Goal: Check status: Verify the current state of an ongoing process or item

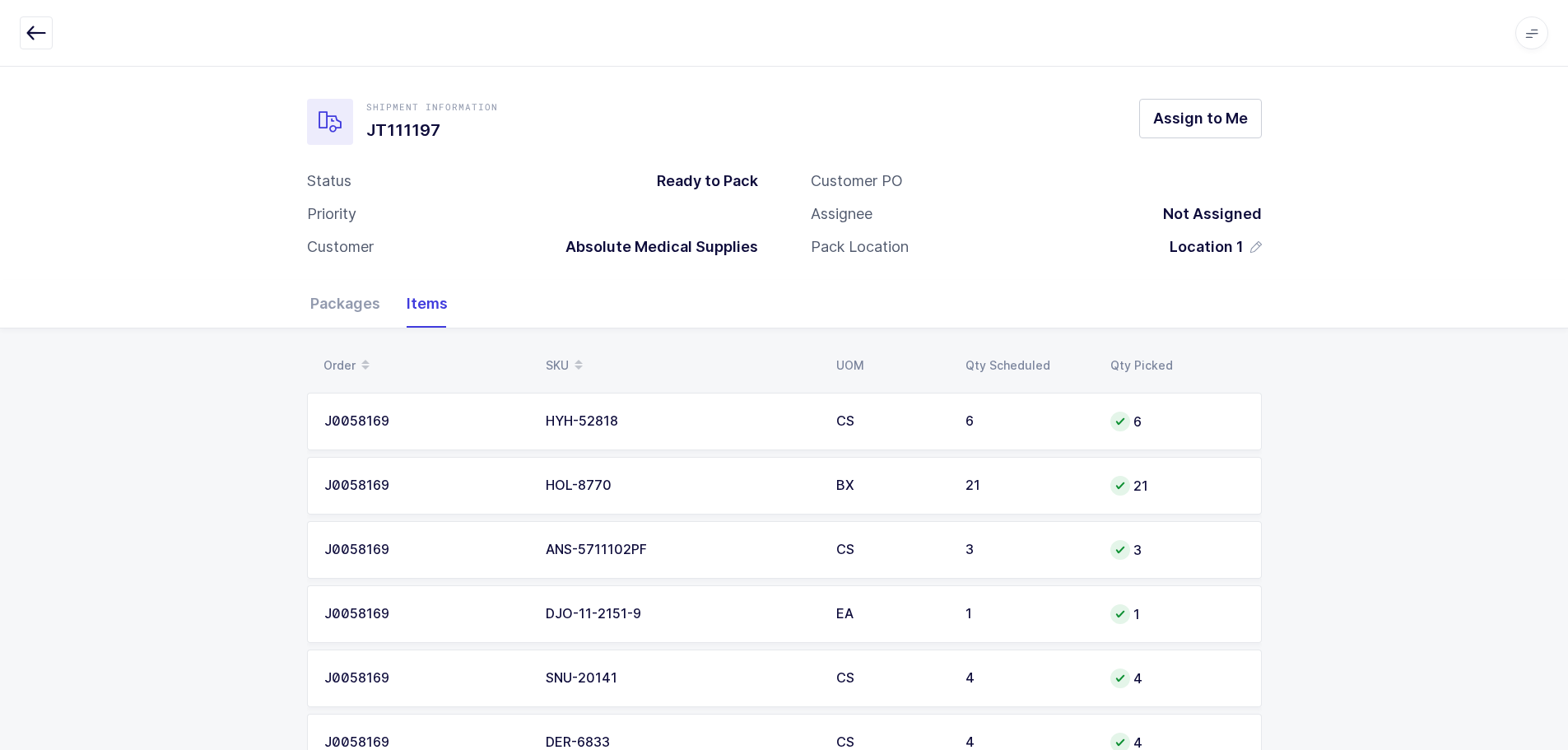
scroll to position [5463, 0]
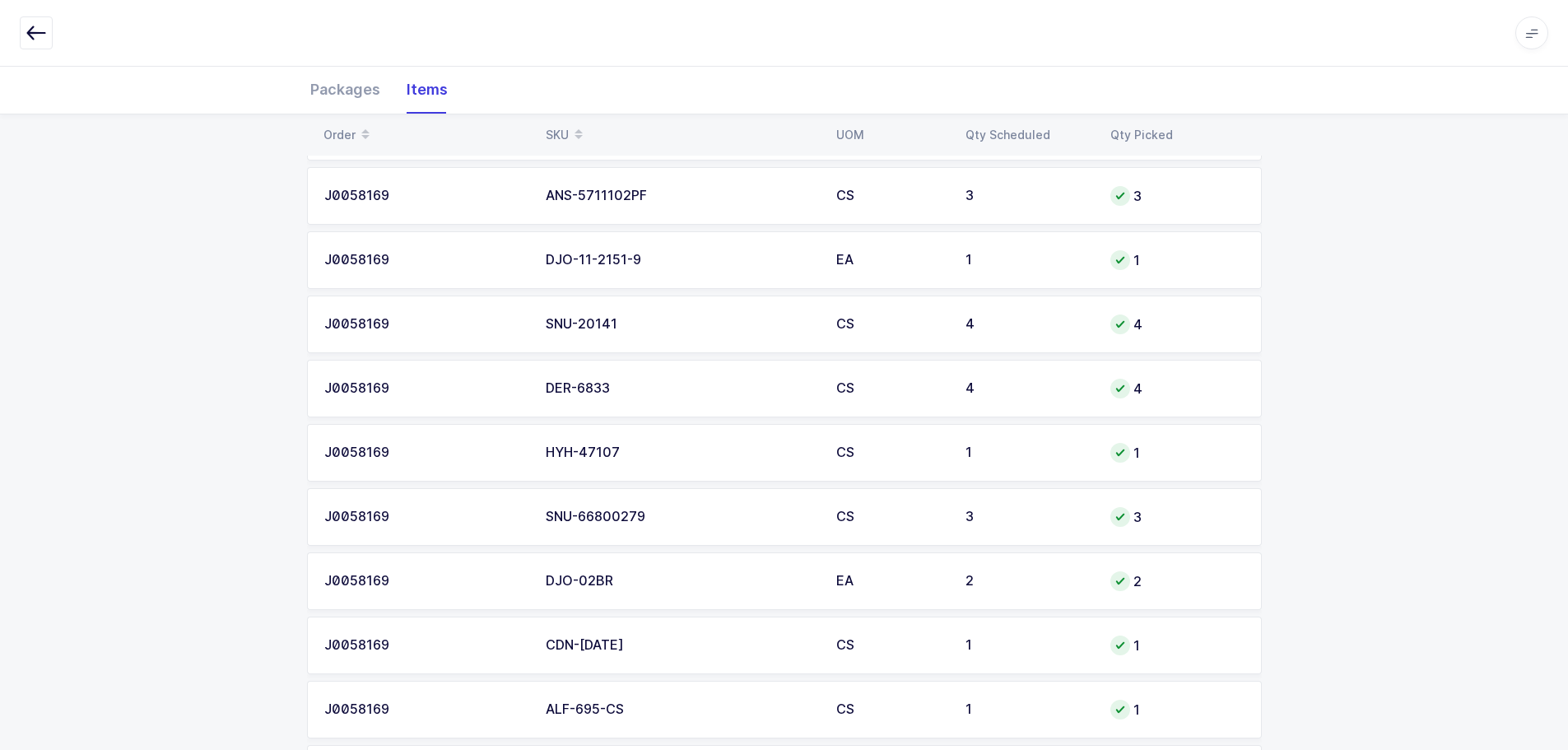
scroll to position [0, 0]
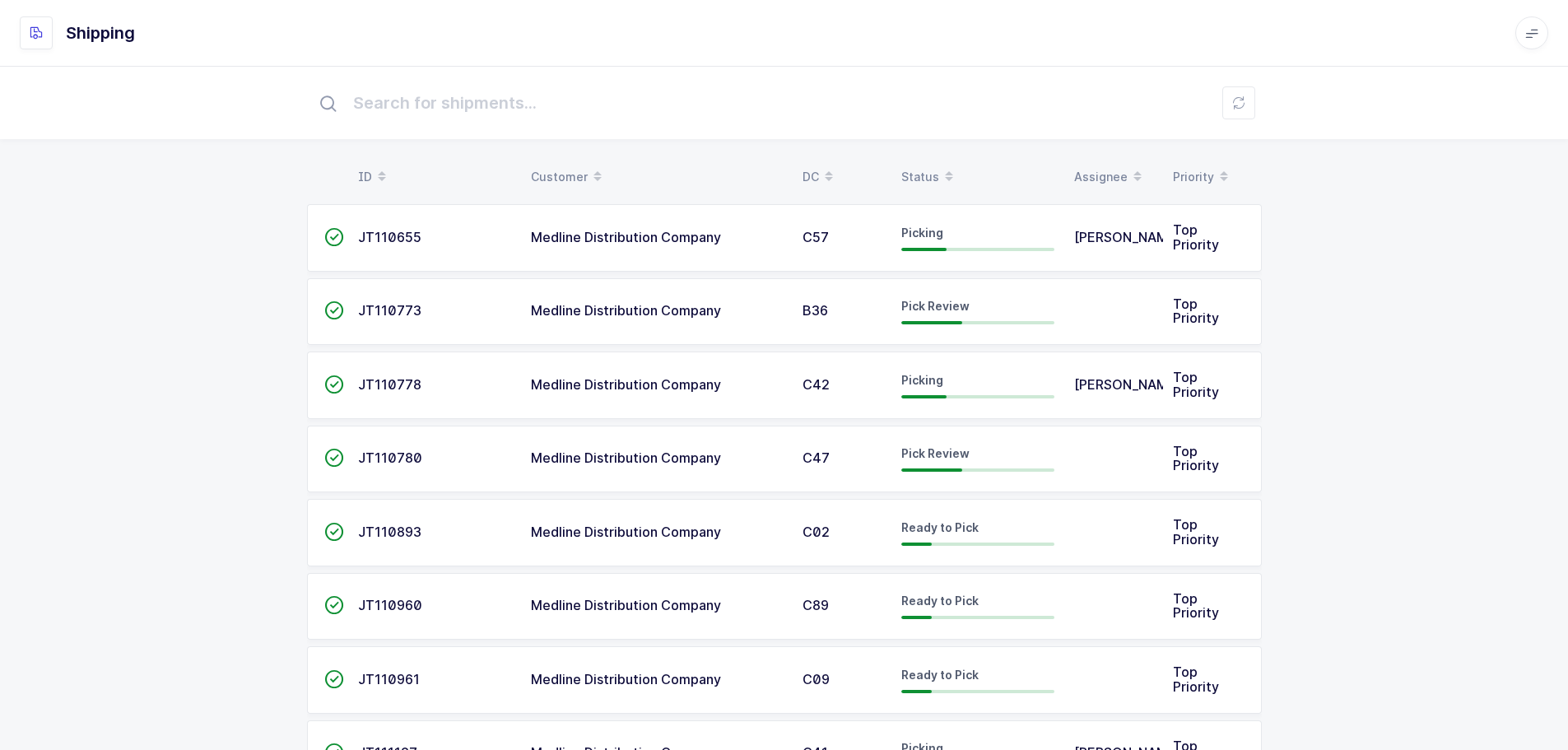
click at [919, 170] on div "Status" at bounding box center [977, 177] width 153 height 28
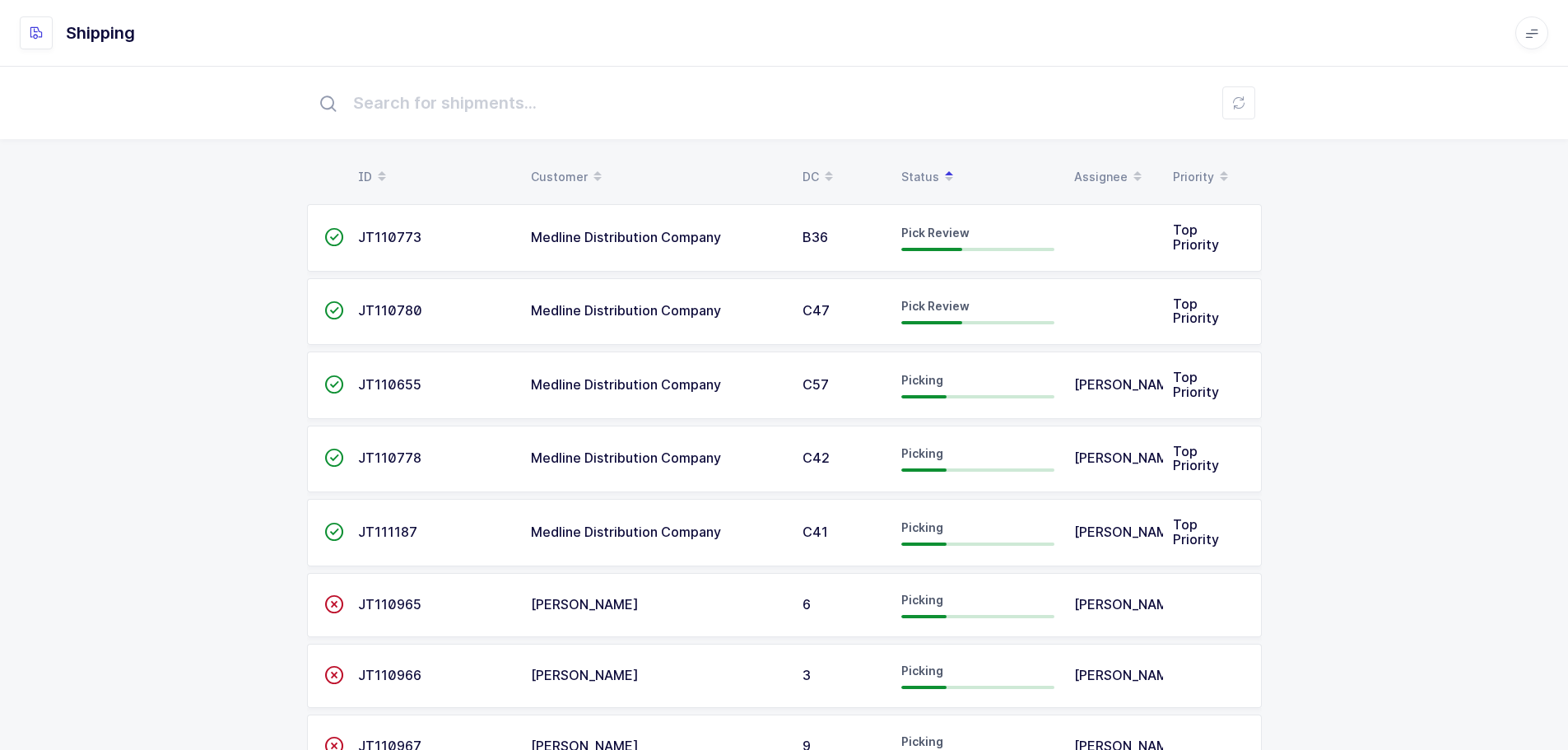
click at [392, 235] on span "JT110773" at bounding box center [389, 237] width 63 height 17
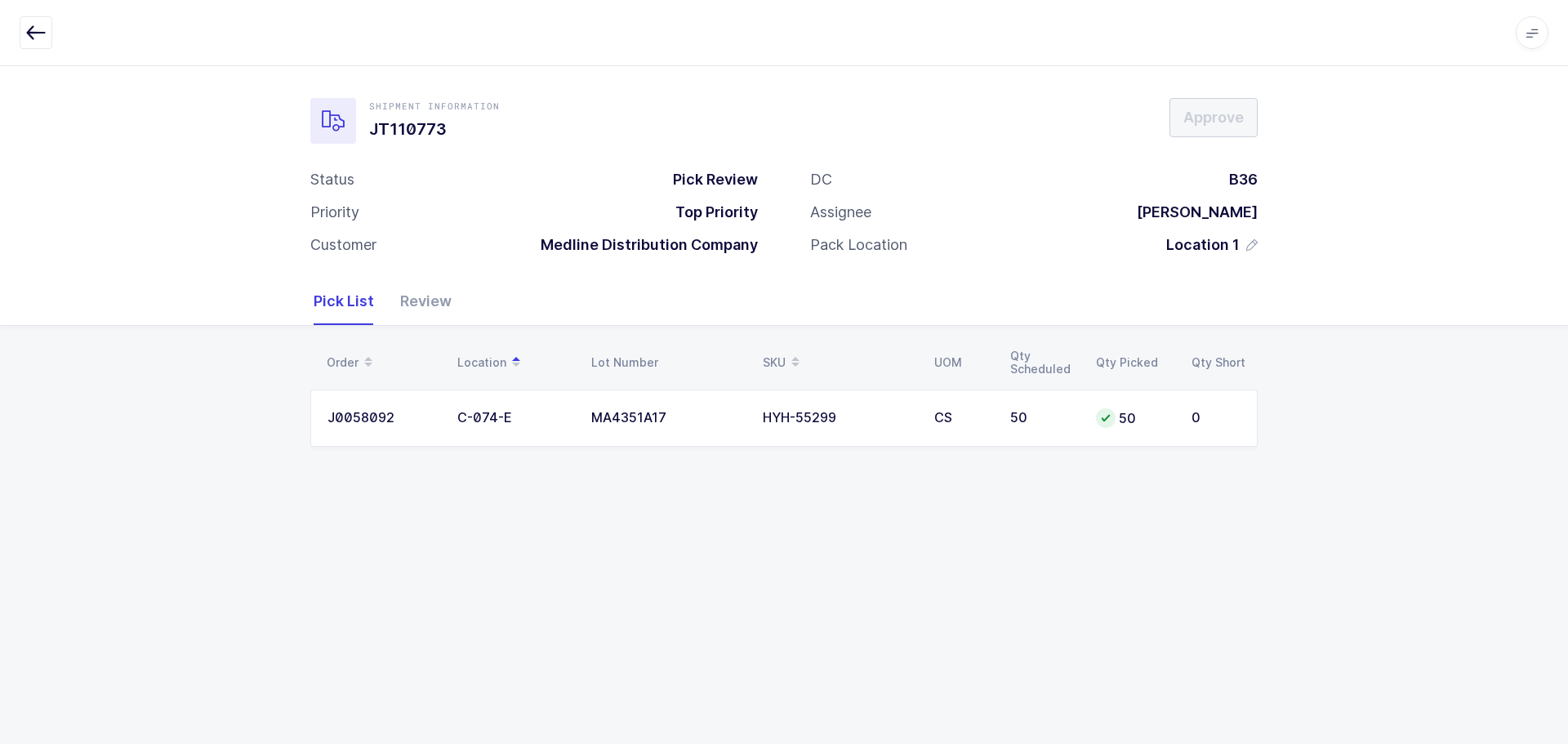
click at [33, 26] on icon "button" at bounding box center [35, 32] width 19 height 19
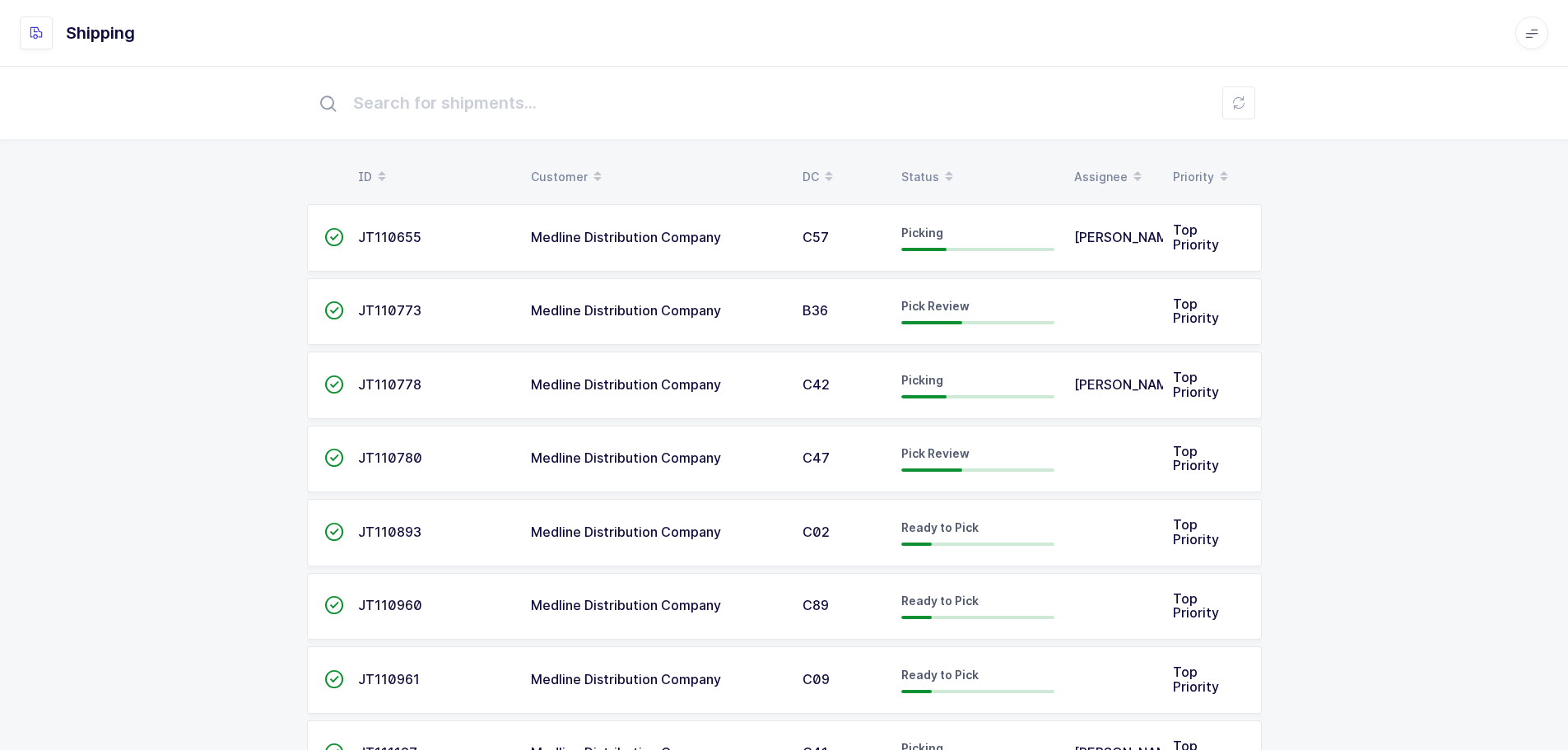
click at [385, 230] on span "JT110655" at bounding box center [389, 237] width 63 height 17
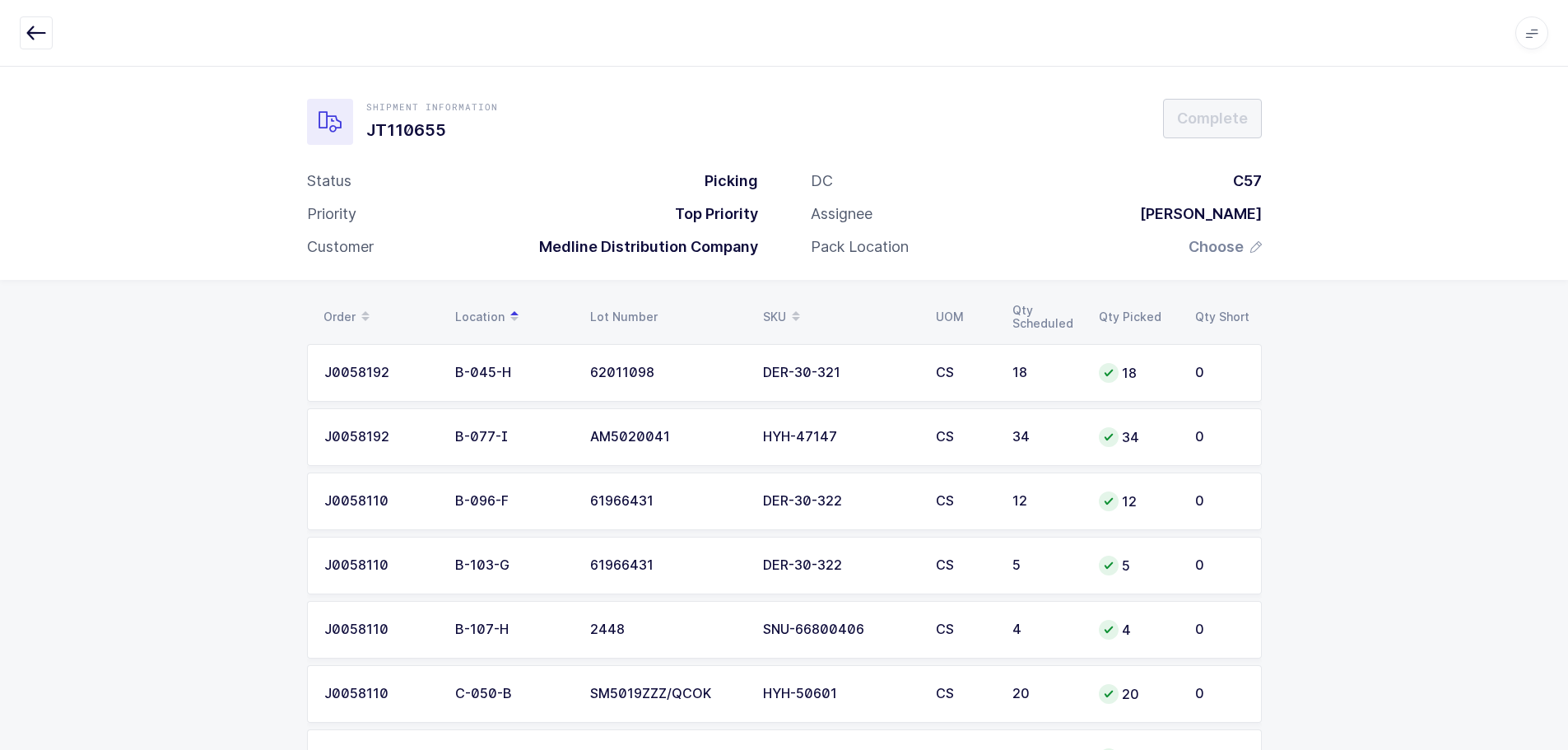
click at [22, 33] on button "button" at bounding box center [36, 33] width 33 height 33
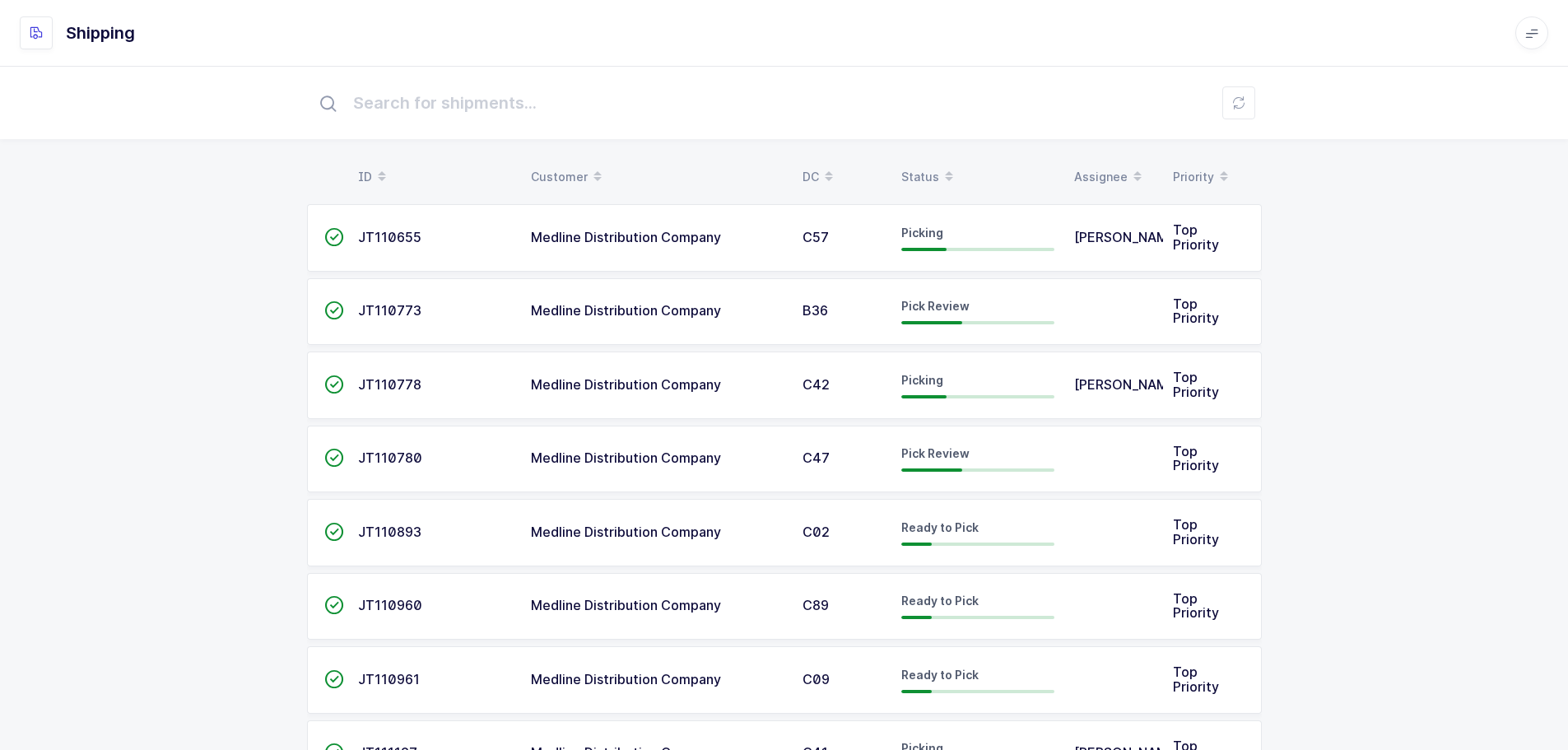
click at [393, 308] on span "JT110773" at bounding box center [389, 311] width 63 height 17
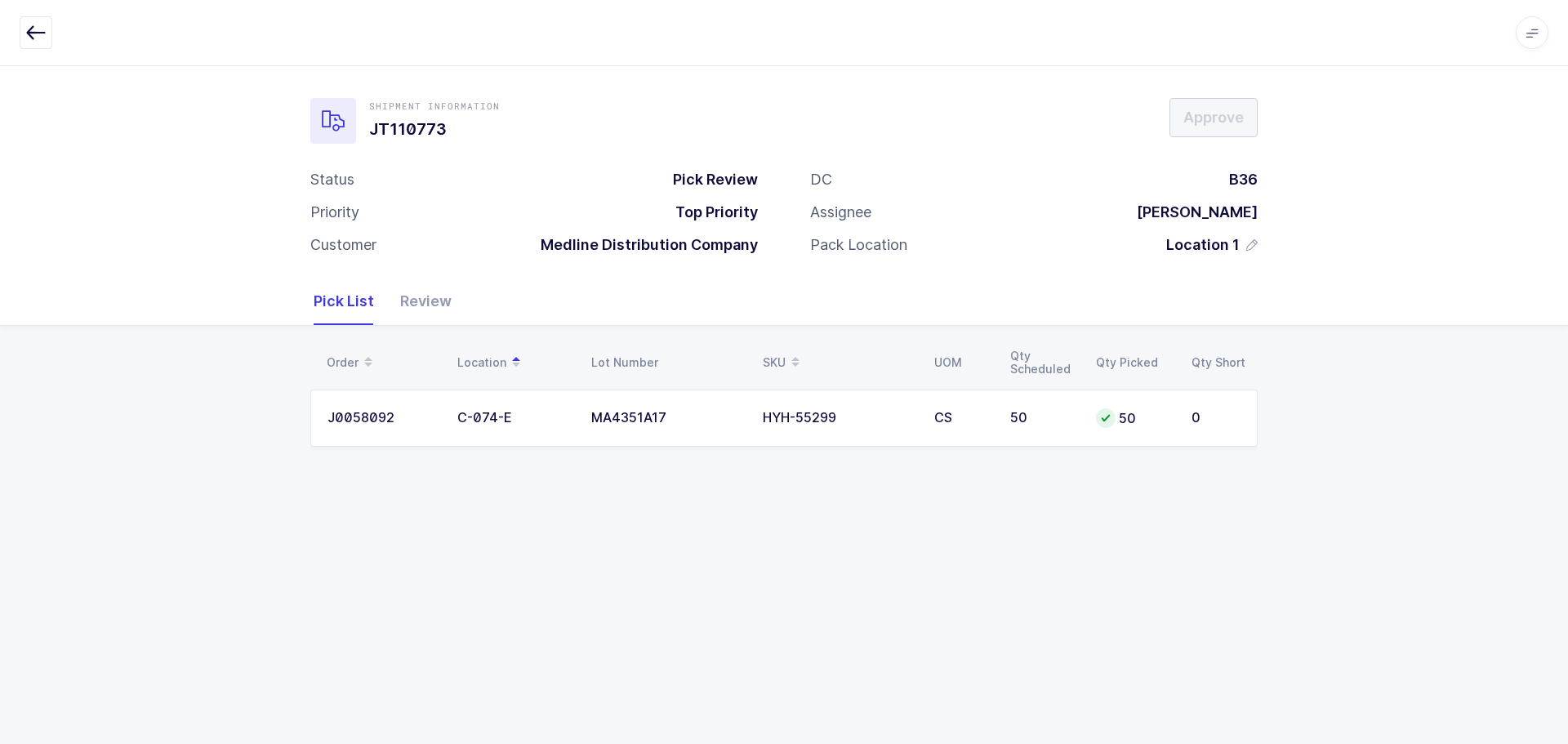
click at [36, 33] on icon "button" at bounding box center [35, 32] width 19 height 19
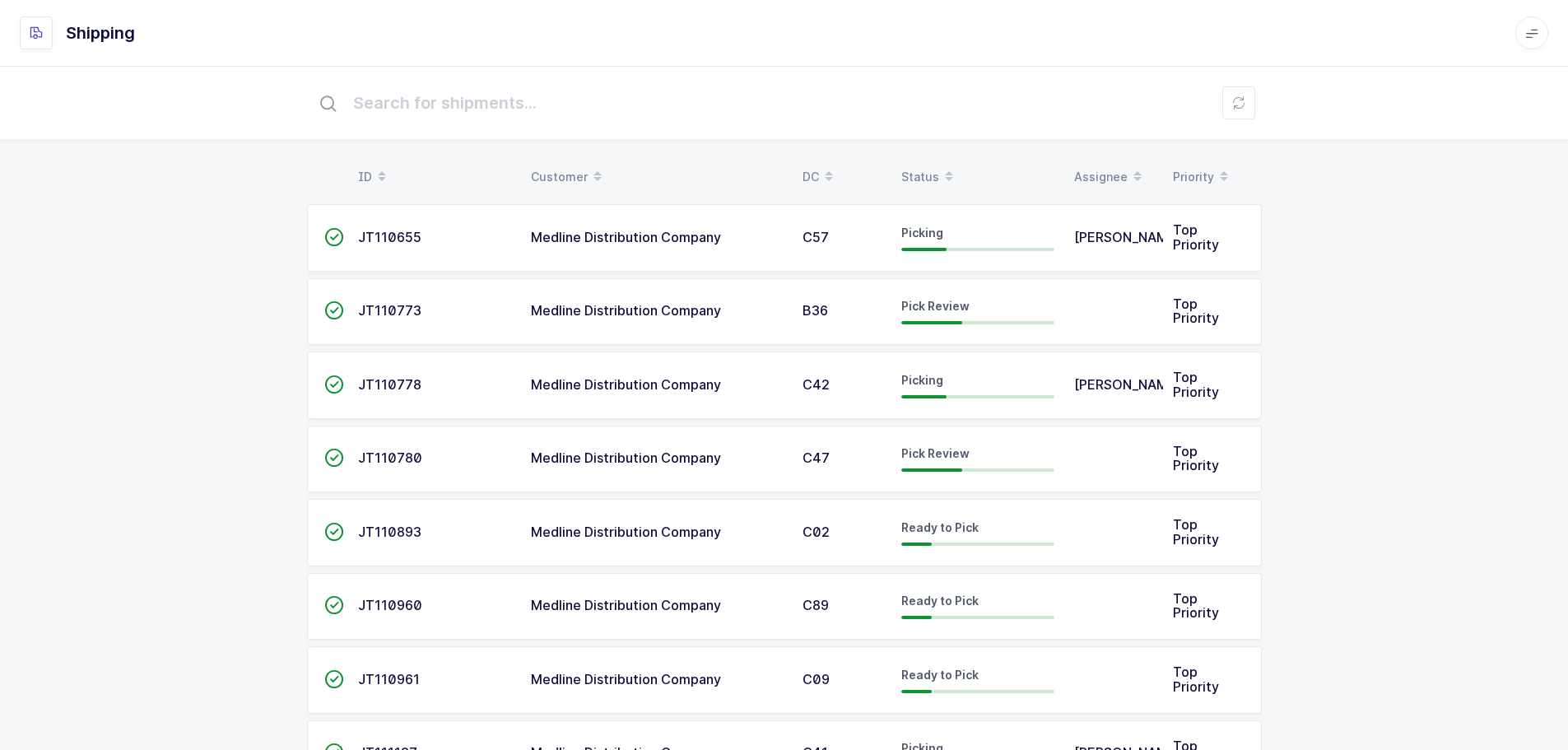
click at [945, 172] on icon at bounding box center [949, 171] width 8 height 8
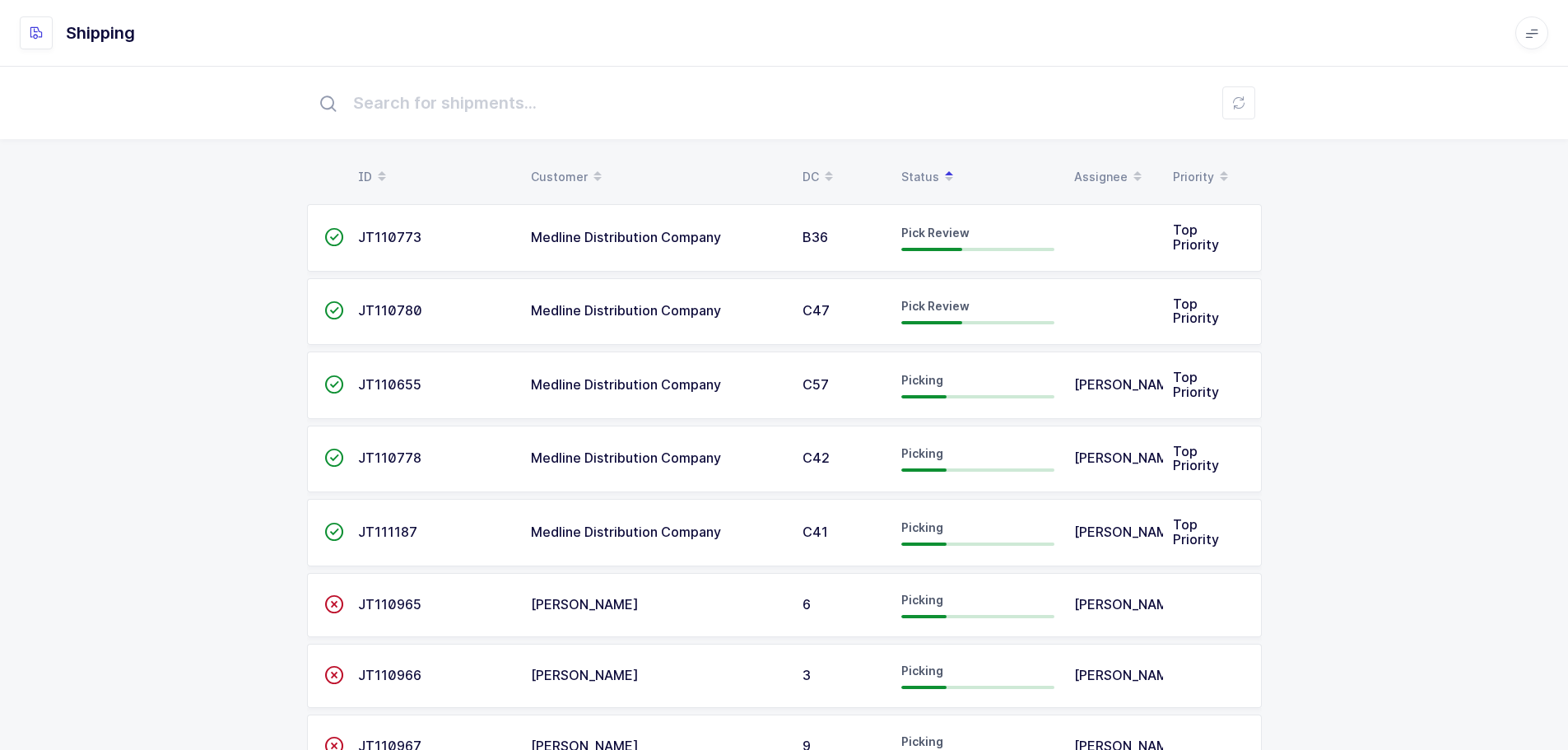
click at [371, 311] on span "JT110780" at bounding box center [389, 311] width 64 height 17
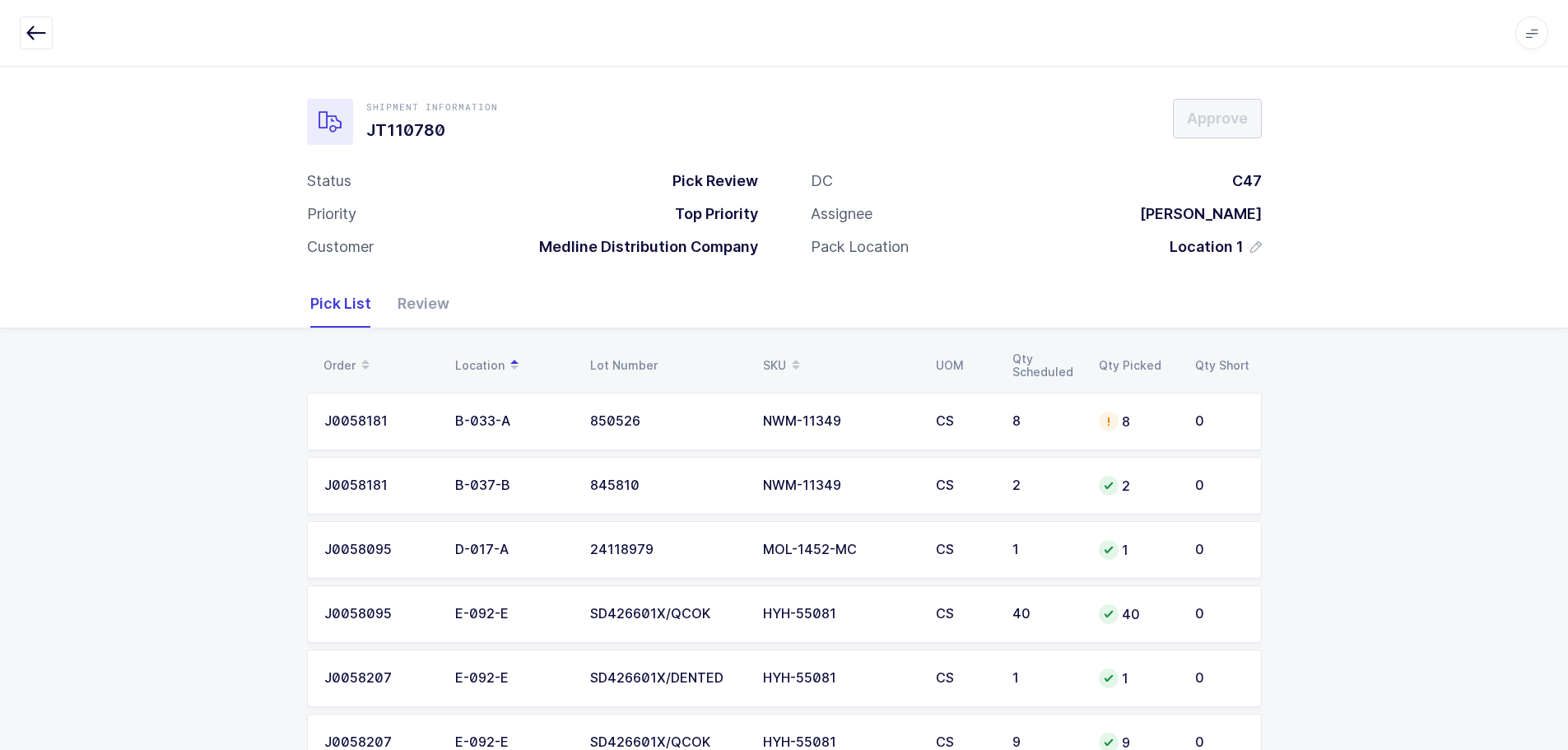
click at [837, 427] on div "NWM-11349" at bounding box center [839, 422] width 153 height 15
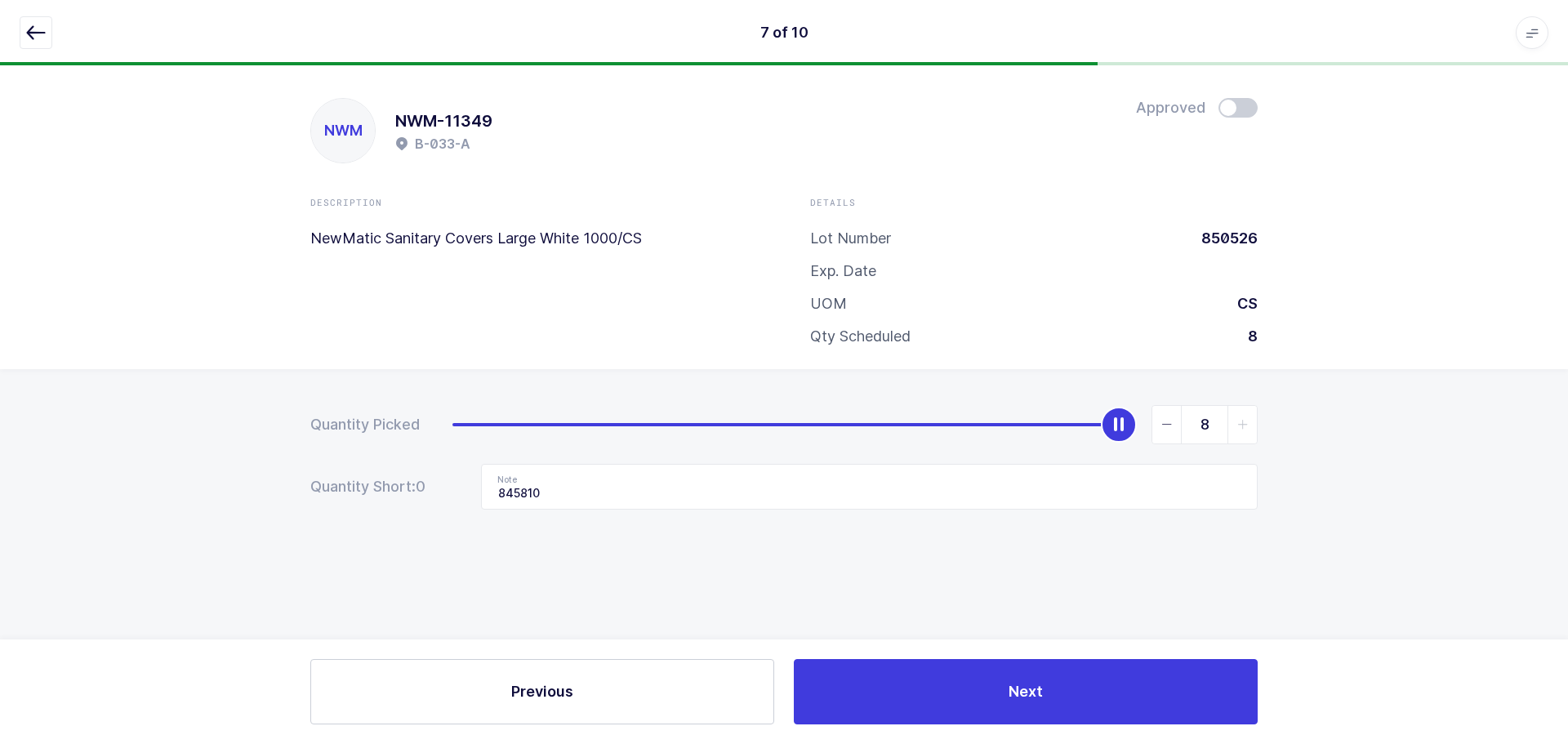
click at [1248, 108] on span at bounding box center [1239, 108] width 40 height 19
click at [24, 36] on button "button" at bounding box center [36, 33] width 33 height 33
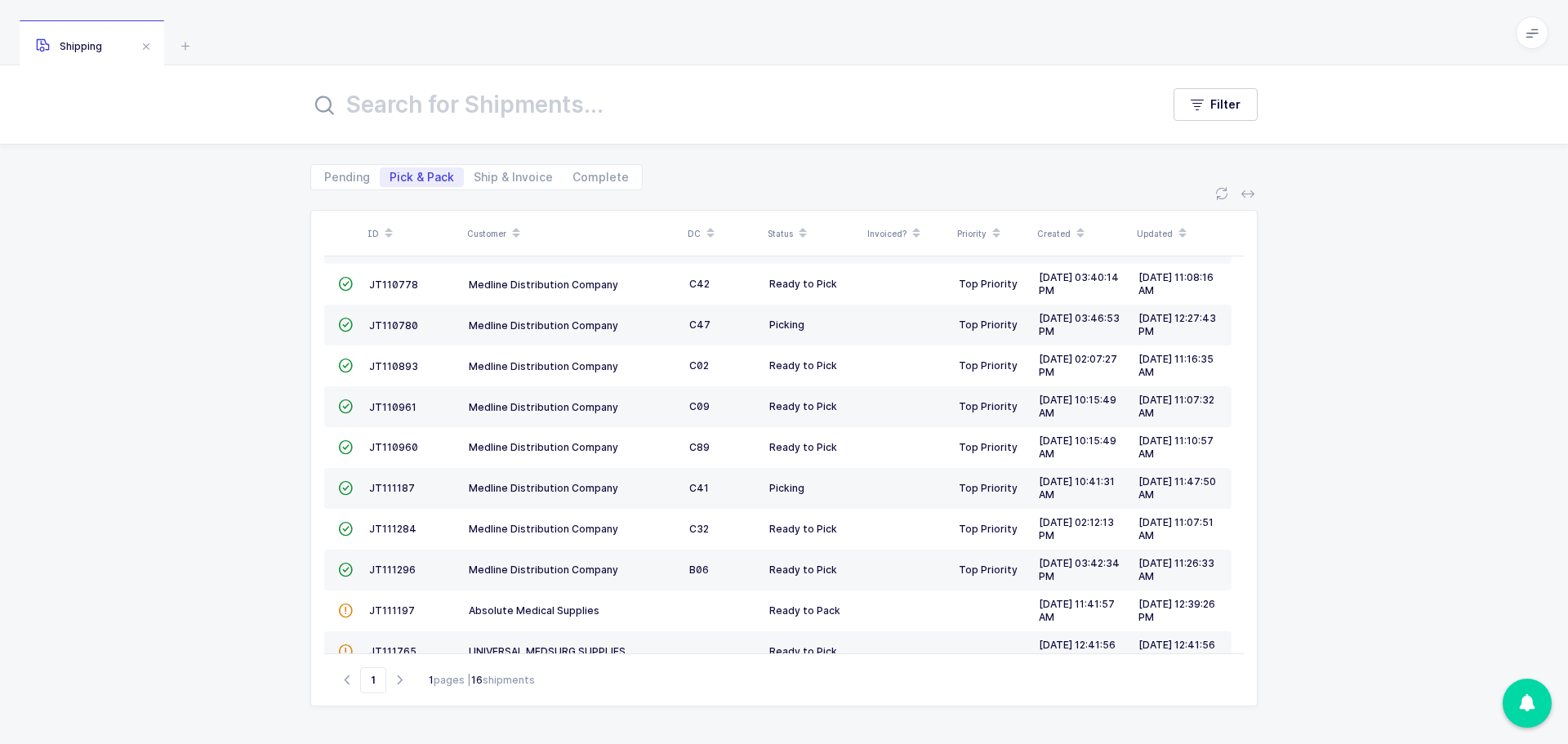
scroll to position [281, 0]
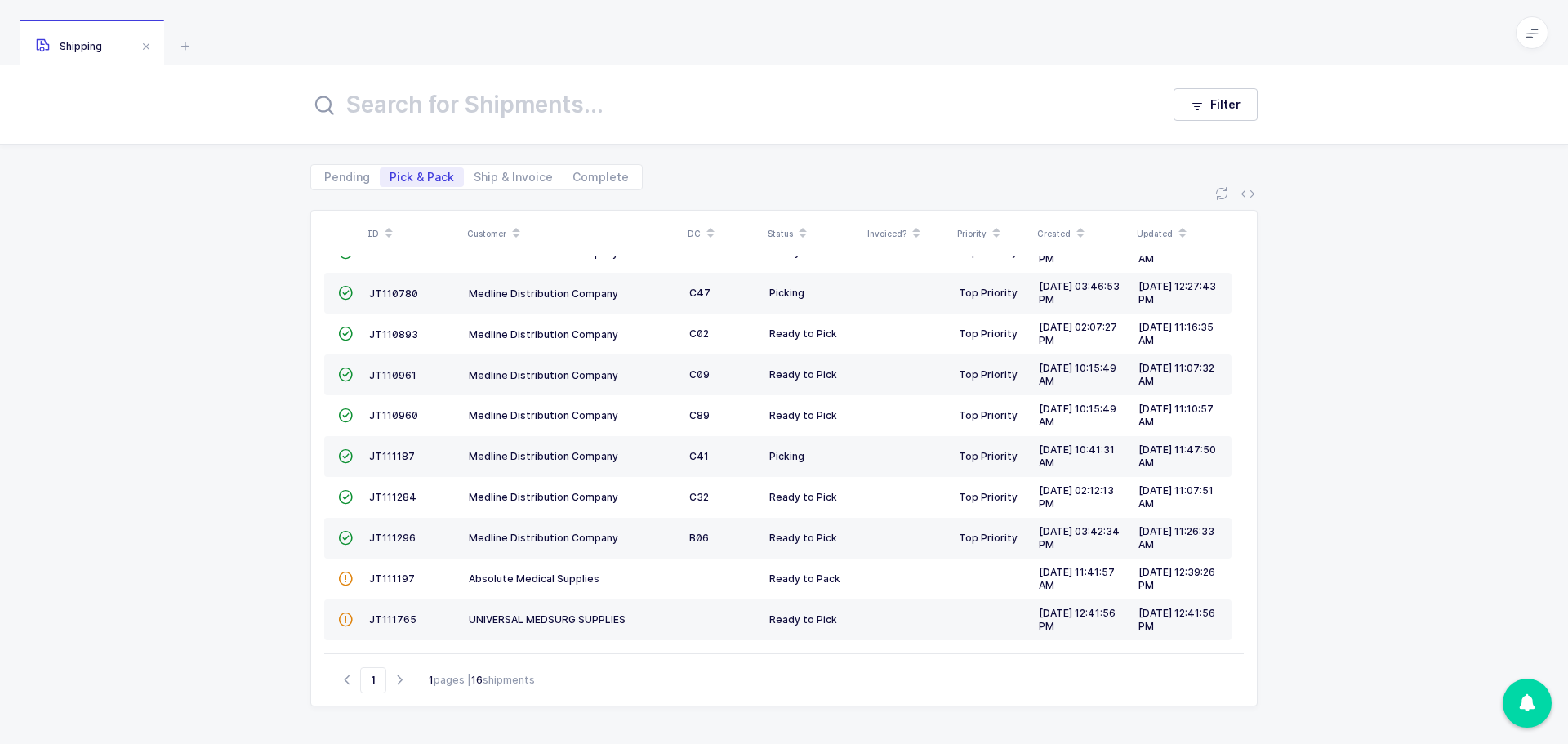
click at [404, 293] on span "JT110780" at bounding box center [393, 292] width 49 height 12
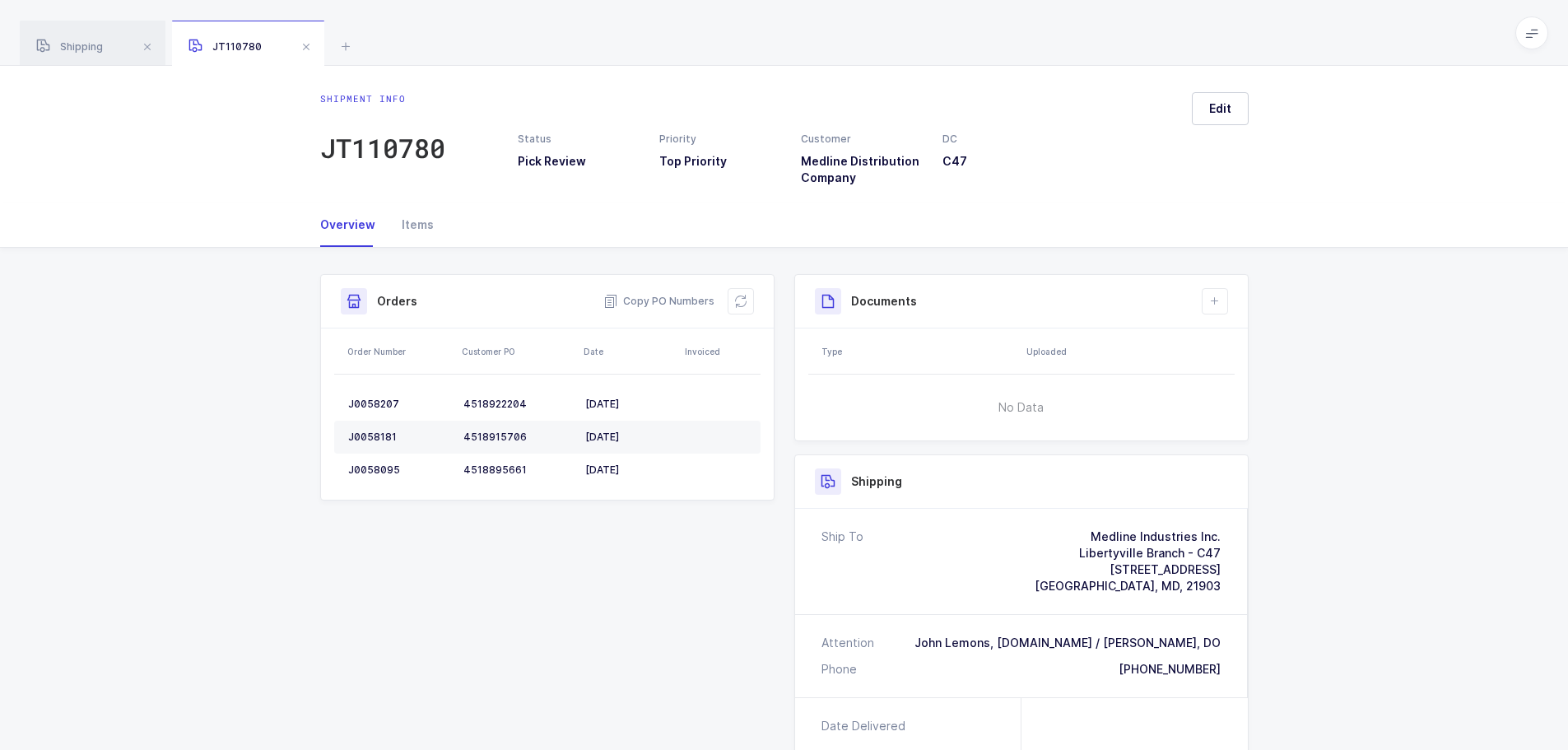
click at [743, 295] on icon at bounding box center [741, 301] width 13 height 13
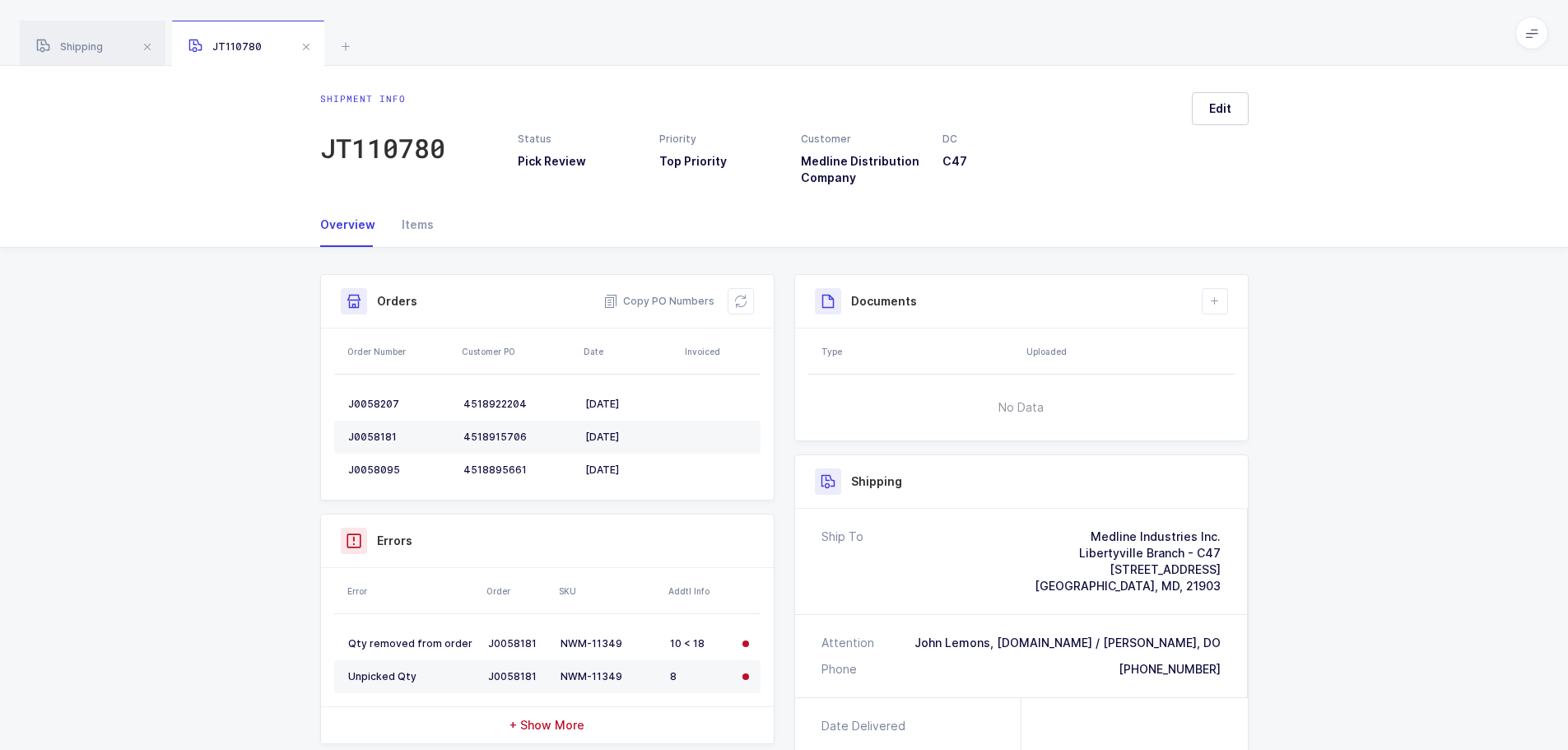
click at [744, 293] on button at bounding box center [741, 301] width 26 height 26
click at [741, 293] on button at bounding box center [741, 301] width 26 height 26
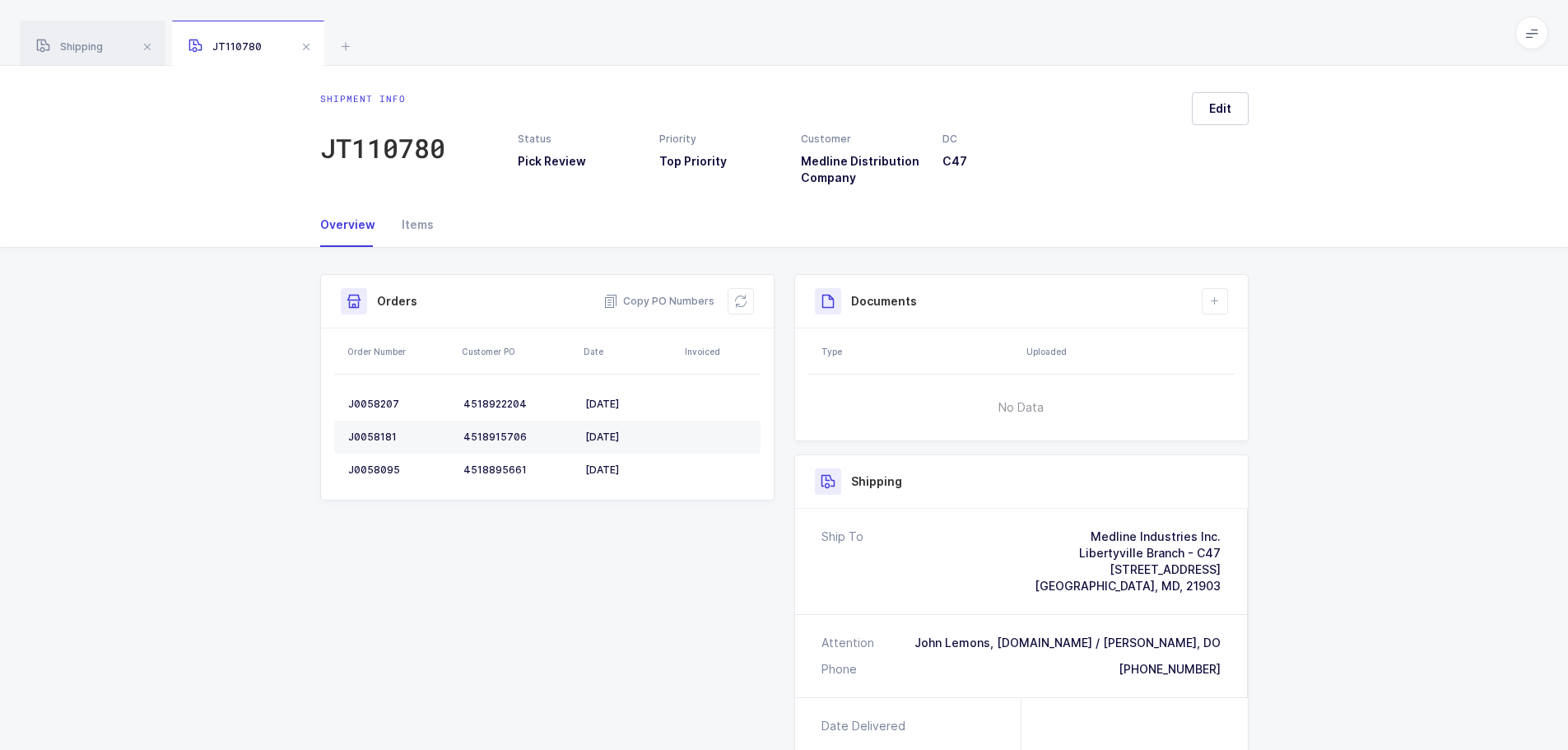
drag, startPoint x: 301, startPoint y: 51, endPoint x: 301, endPoint y: 62, distance: 11.0
click at [301, 51] on span at bounding box center [306, 46] width 19 height 19
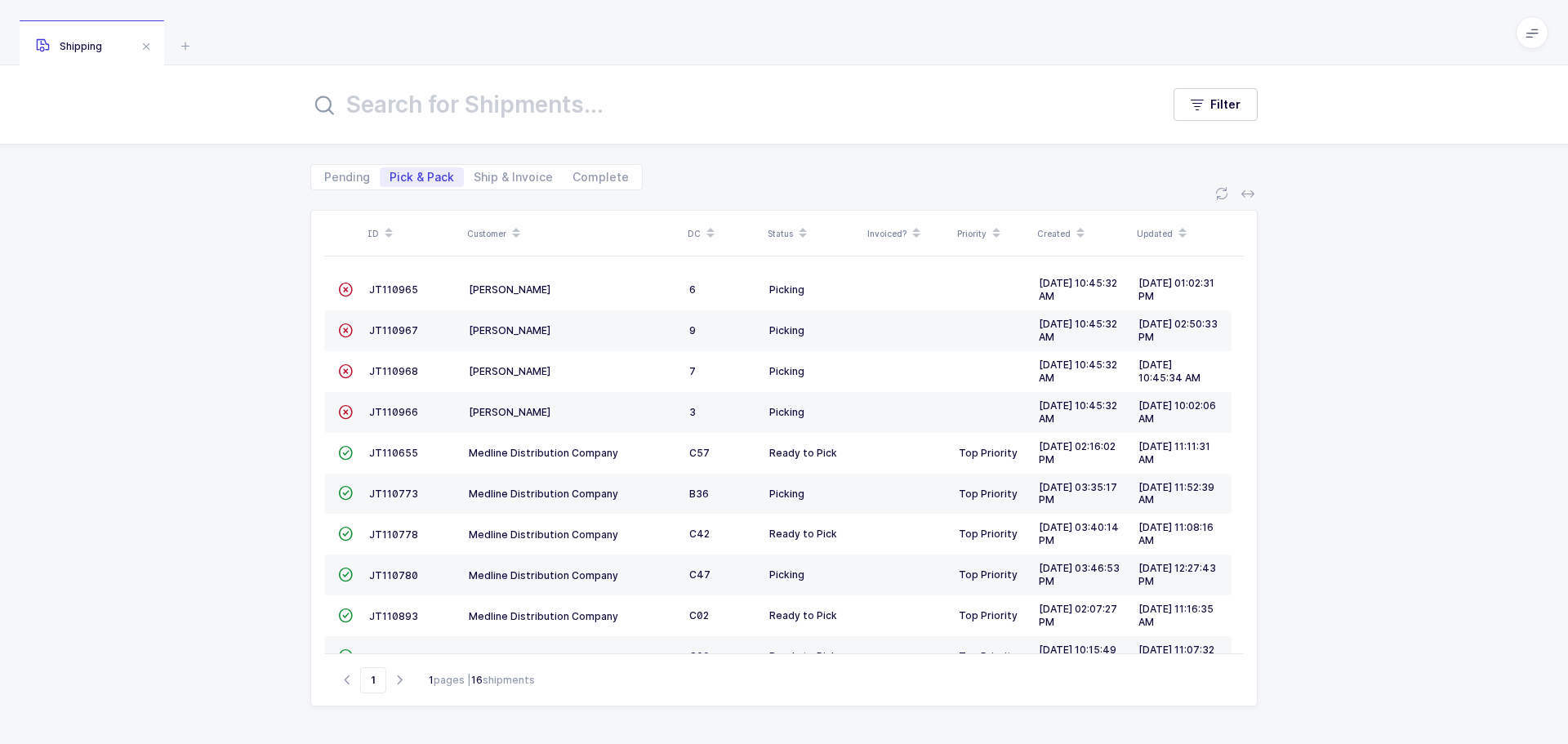
click at [411, 452] on span "JT110655" at bounding box center [393, 452] width 49 height 12
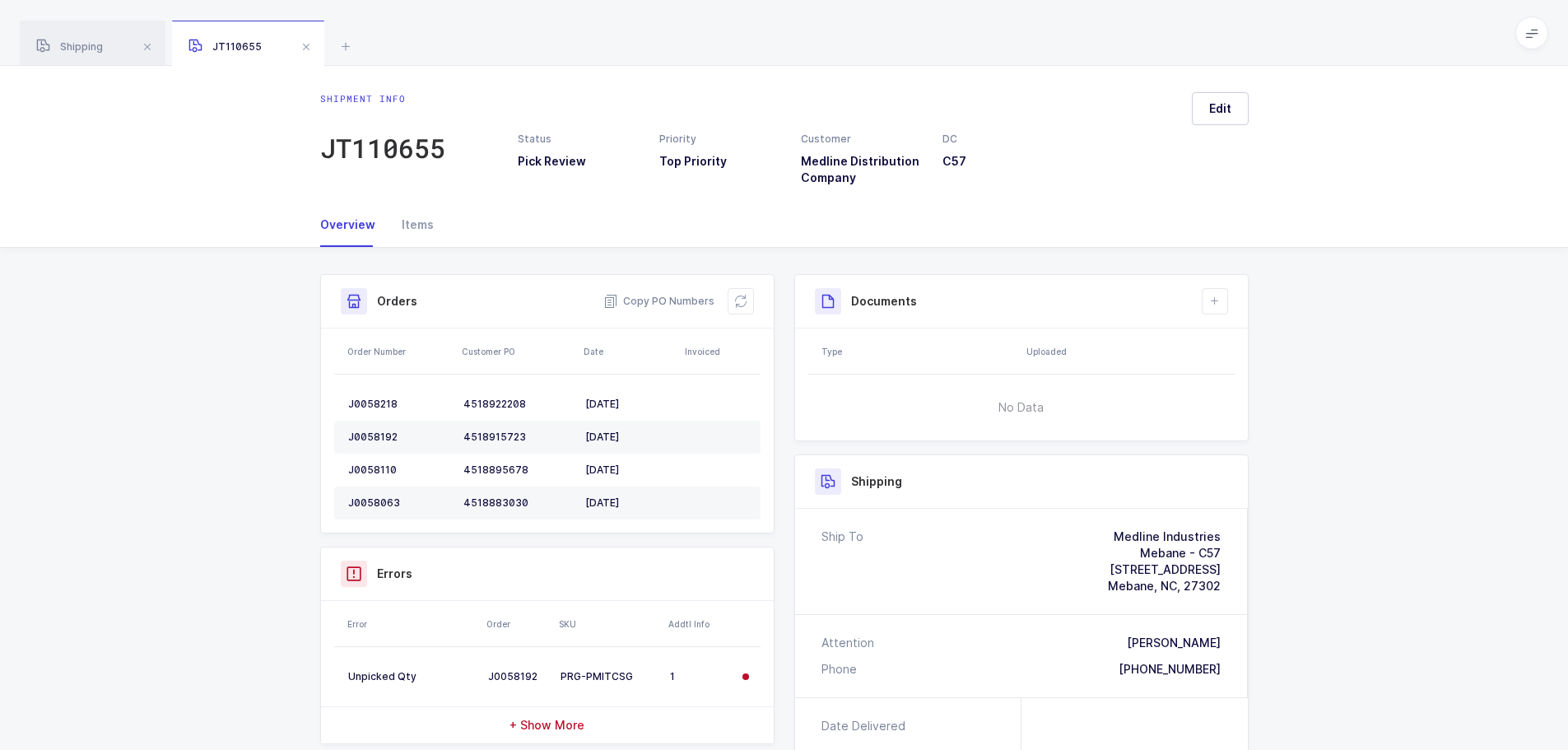
click at [724, 298] on div "Copy PO Numbers" at bounding box center [679, 301] width 150 height 26
click at [753, 299] on button at bounding box center [741, 301] width 26 height 26
click at [302, 40] on span at bounding box center [306, 46] width 19 height 19
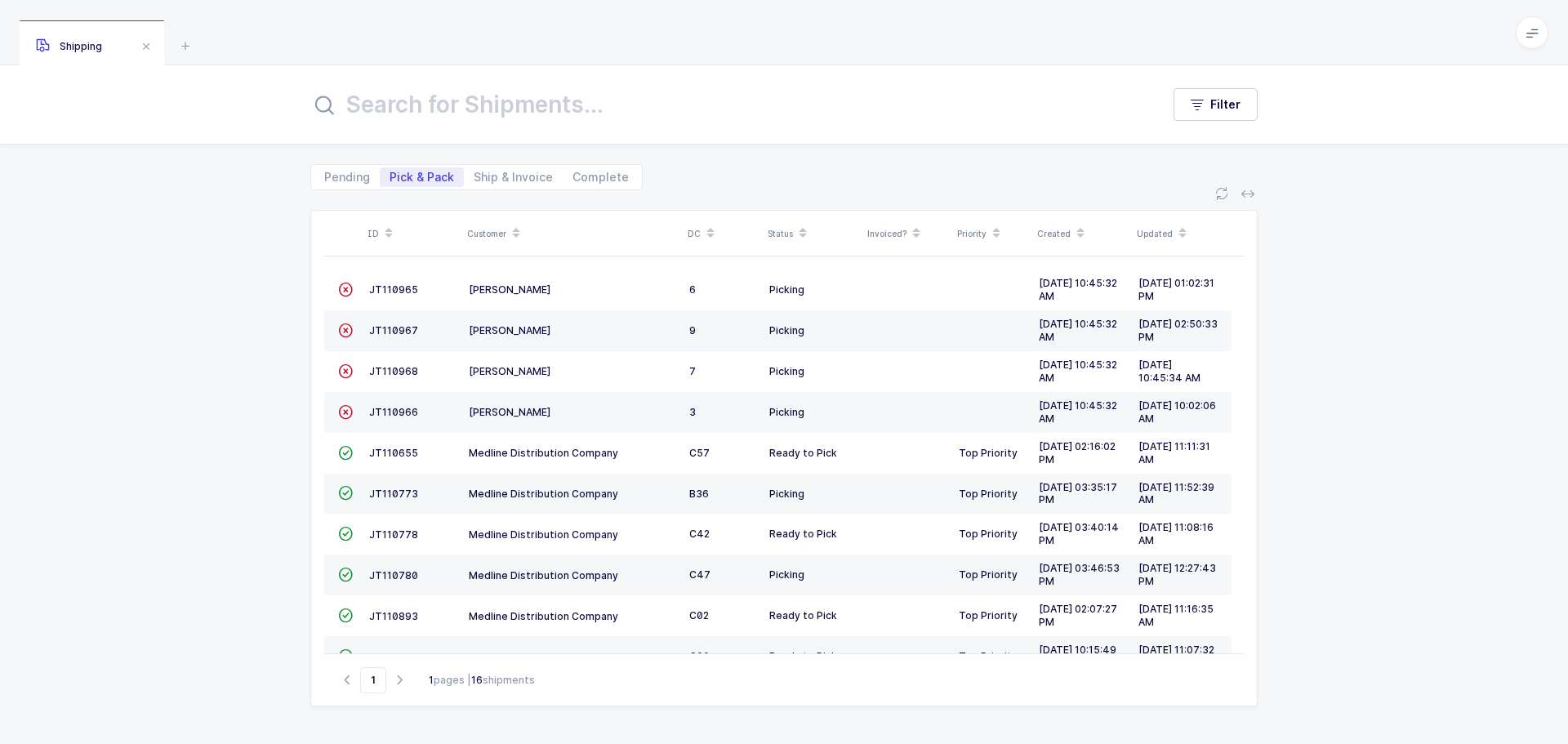
click at [401, 489] on span "JT110773" at bounding box center [393, 493] width 49 height 12
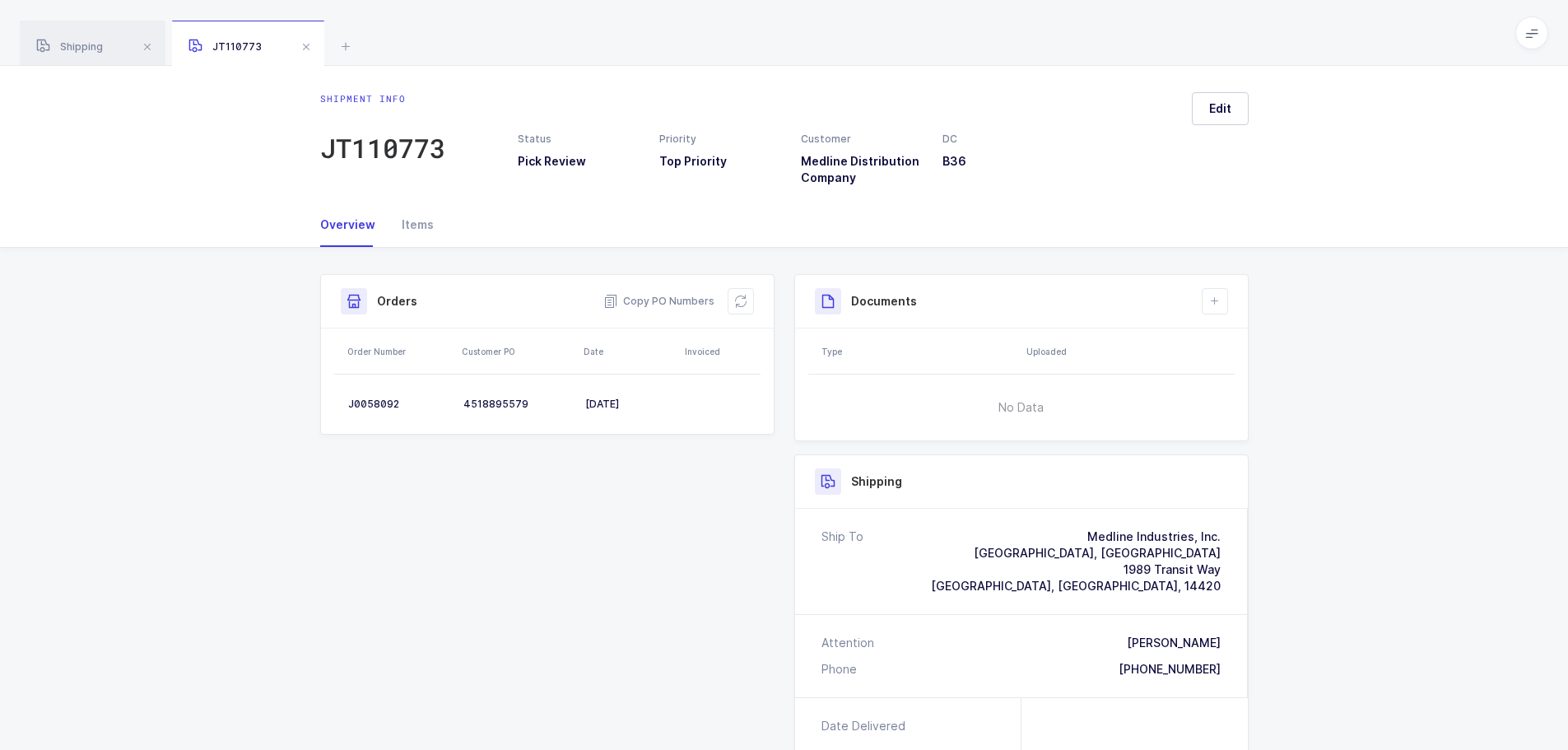
click at [744, 300] on icon at bounding box center [741, 301] width 13 height 13
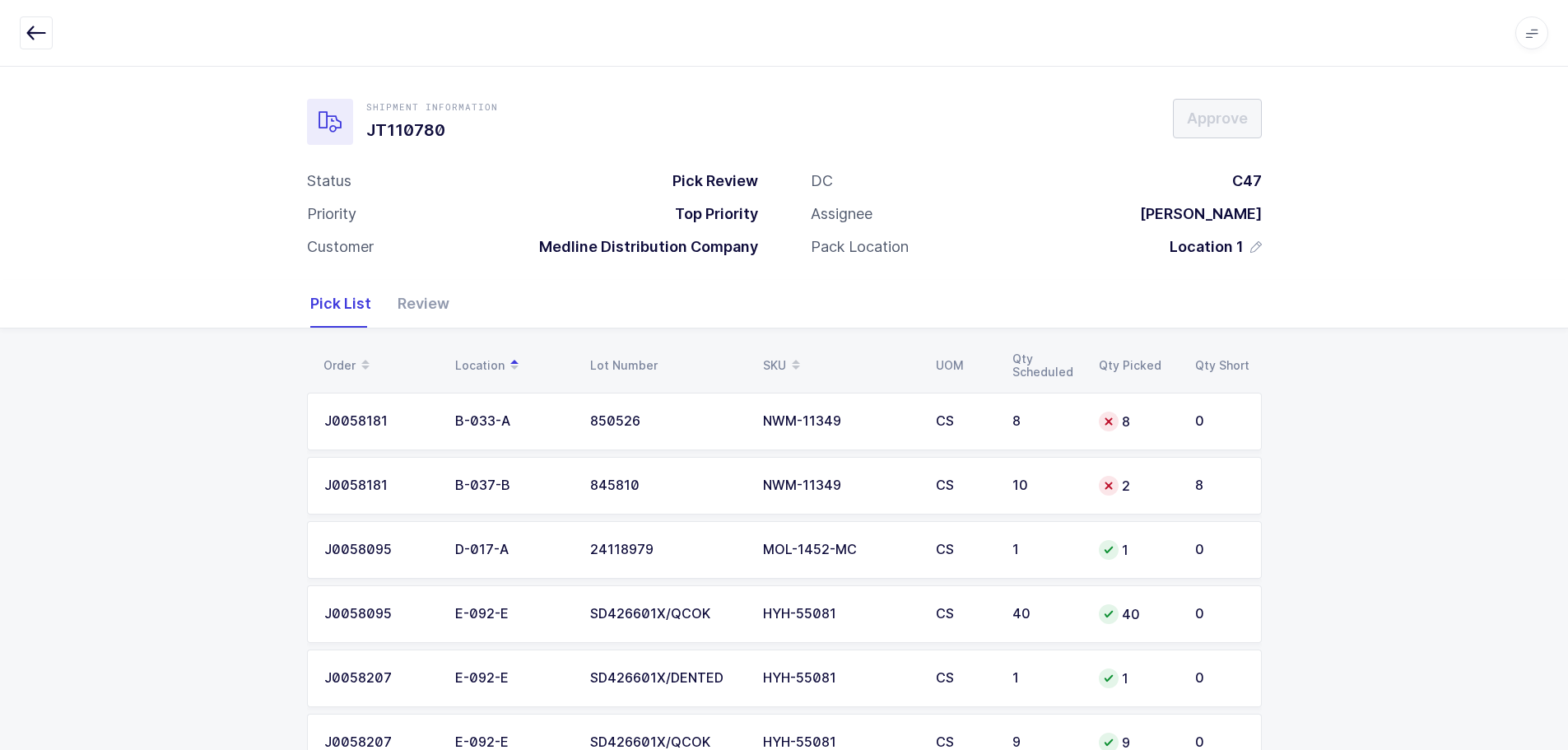
click at [1000, 497] on td "CS" at bounding box center [964, 486] width 77 height 57
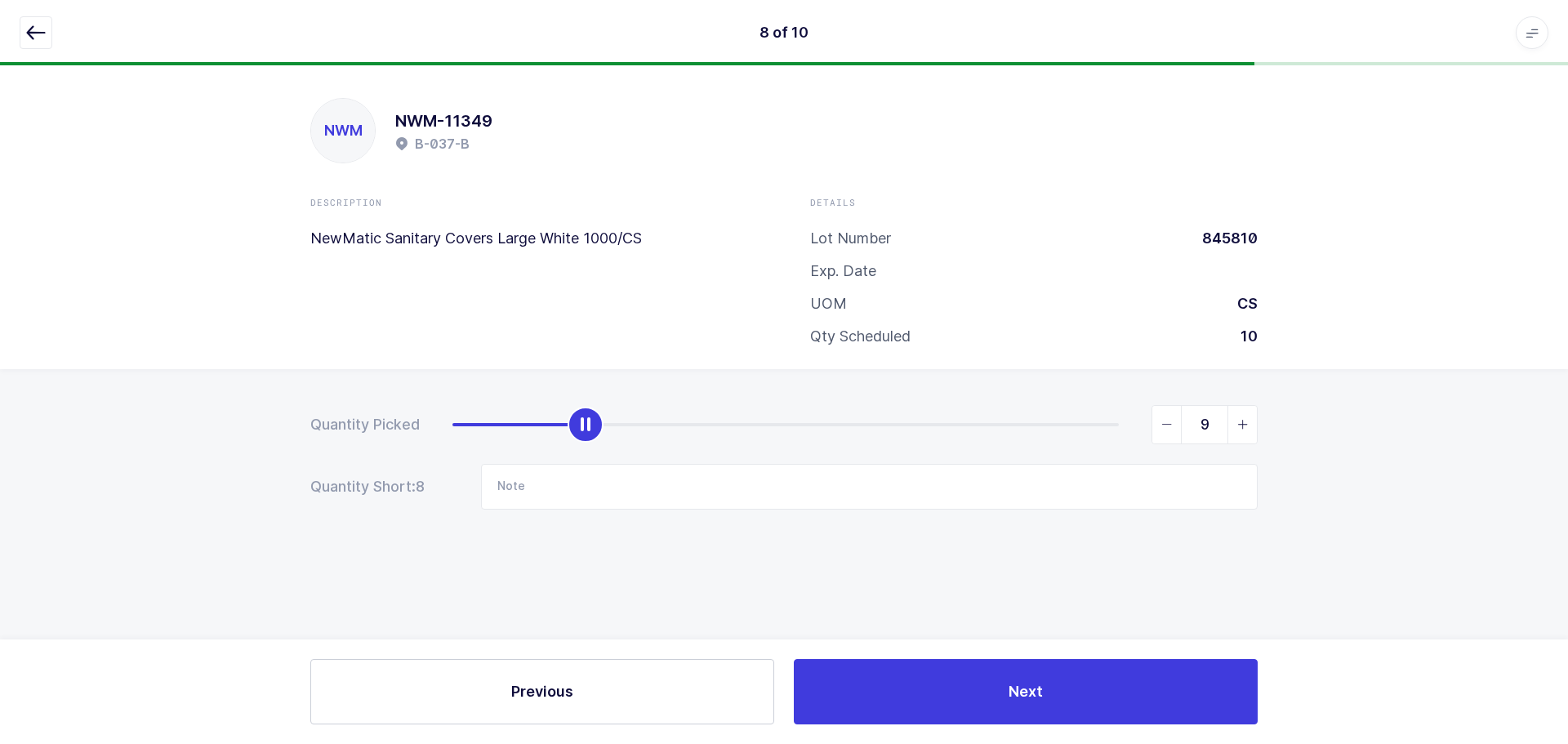
type input "10"
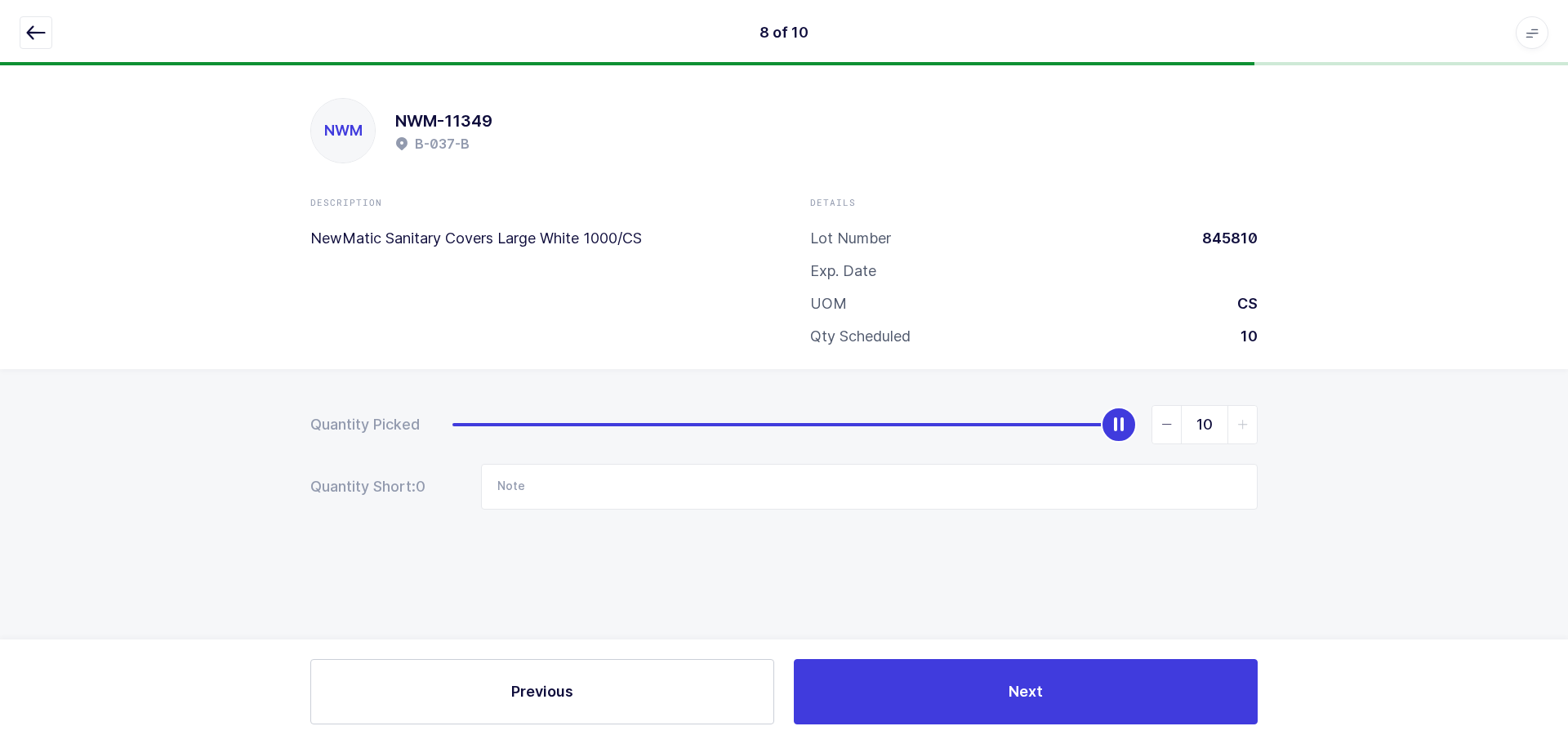
drag, startPoint x: 599, startPoint y: 431, endPoint x: 1682, endPoint y: 428, distance: 1083.0
click at [1568, 428] on html "8 of 10 Apps Core Warehouse Admin Mission Control Purchasing Baltazar N. Logout…" at bounding box center [784, 372] width 1568 height 744
click at [31, 19] on button "button" at bounding box center [36, 33] width 33 height 33
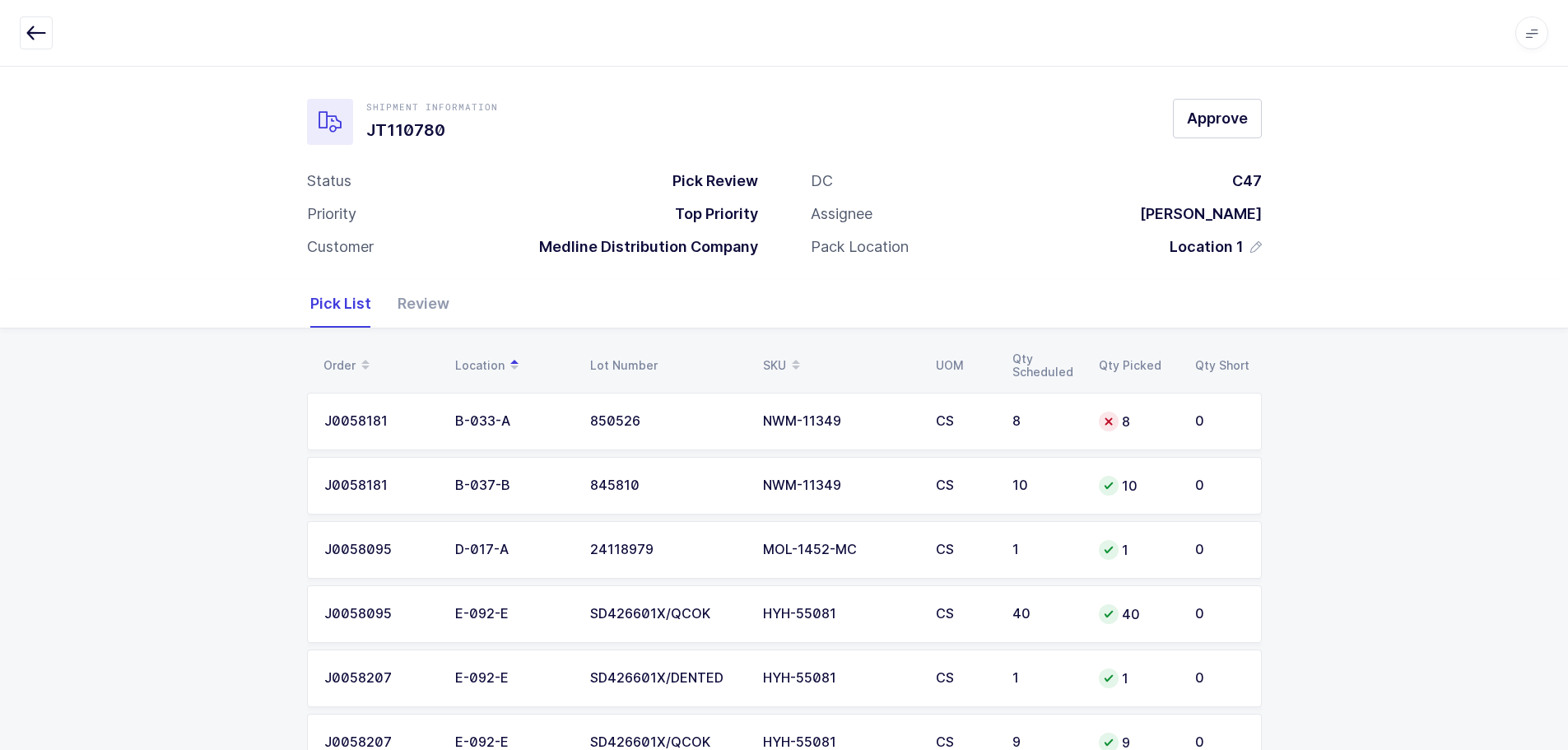
click at [993, 389] on table "J0058181 B-033-A 850526 NWM-11349 CS 8 8 0 J0058181 B-037-B 845810 NWM-11349 CS…" at bounding box center [784, 710] width 955 height 649
click at [1005, 397] on td "8" at bounding box center [1045, 421] width 86 height 57
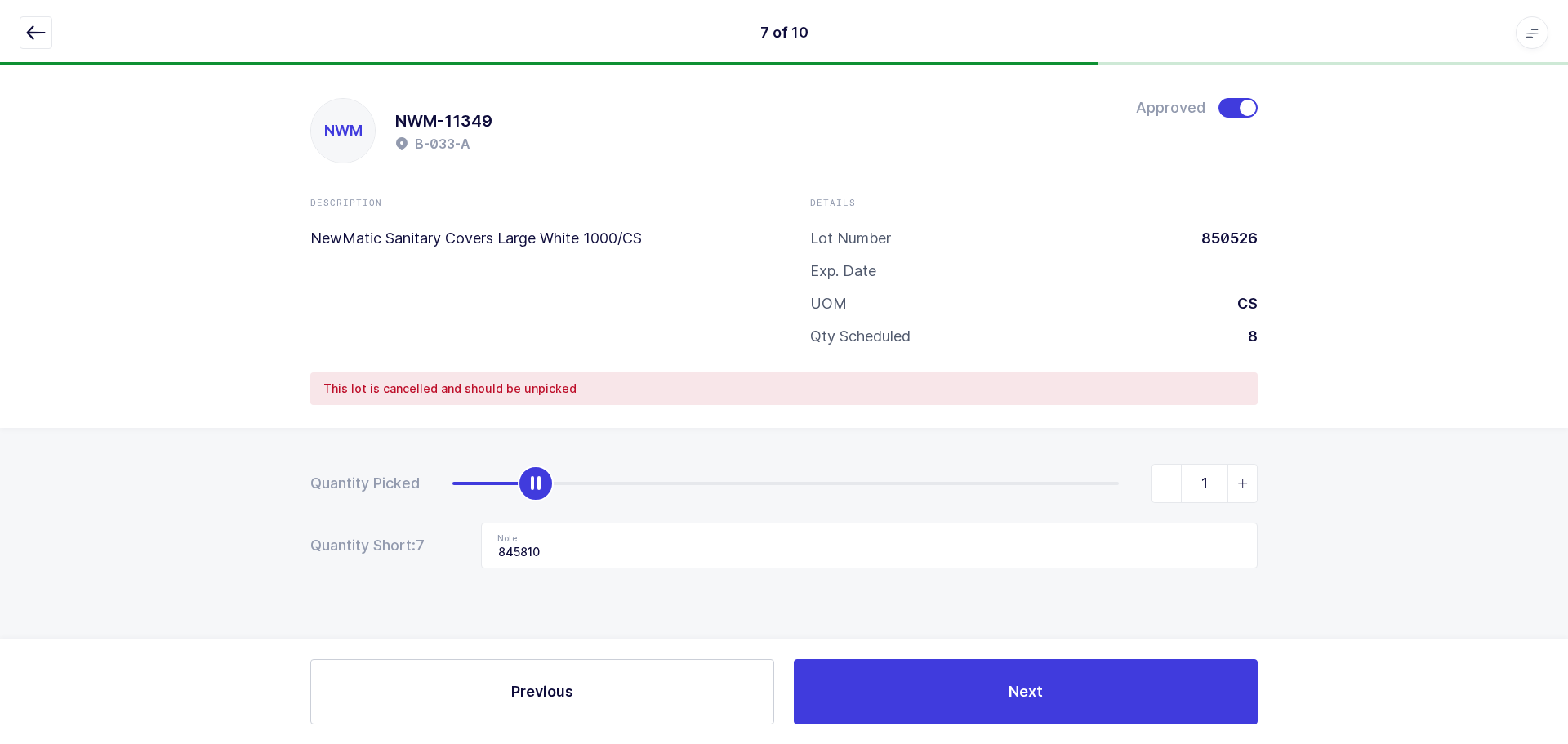
type input "0"
drag, startPoint x: 1117, startPoint y: 484, endPoint x: 215, endPoint y: 511, distance: 902.4
click at [215, 511] on div "Quantity Picked 0 Quantity Short: 8 Note 845810" at bounding box center [784, 573] width 1568 height 291
drag, startPoint x: 709, startPoint y: 550, endPoint x: 212, endPoint y: 527, distance: 497.5
click at [212, 527] on div "Quantity Picked 0 Quantity Short: 8 Note 845810" at bounding box center [784, 573] width 1568 height 291
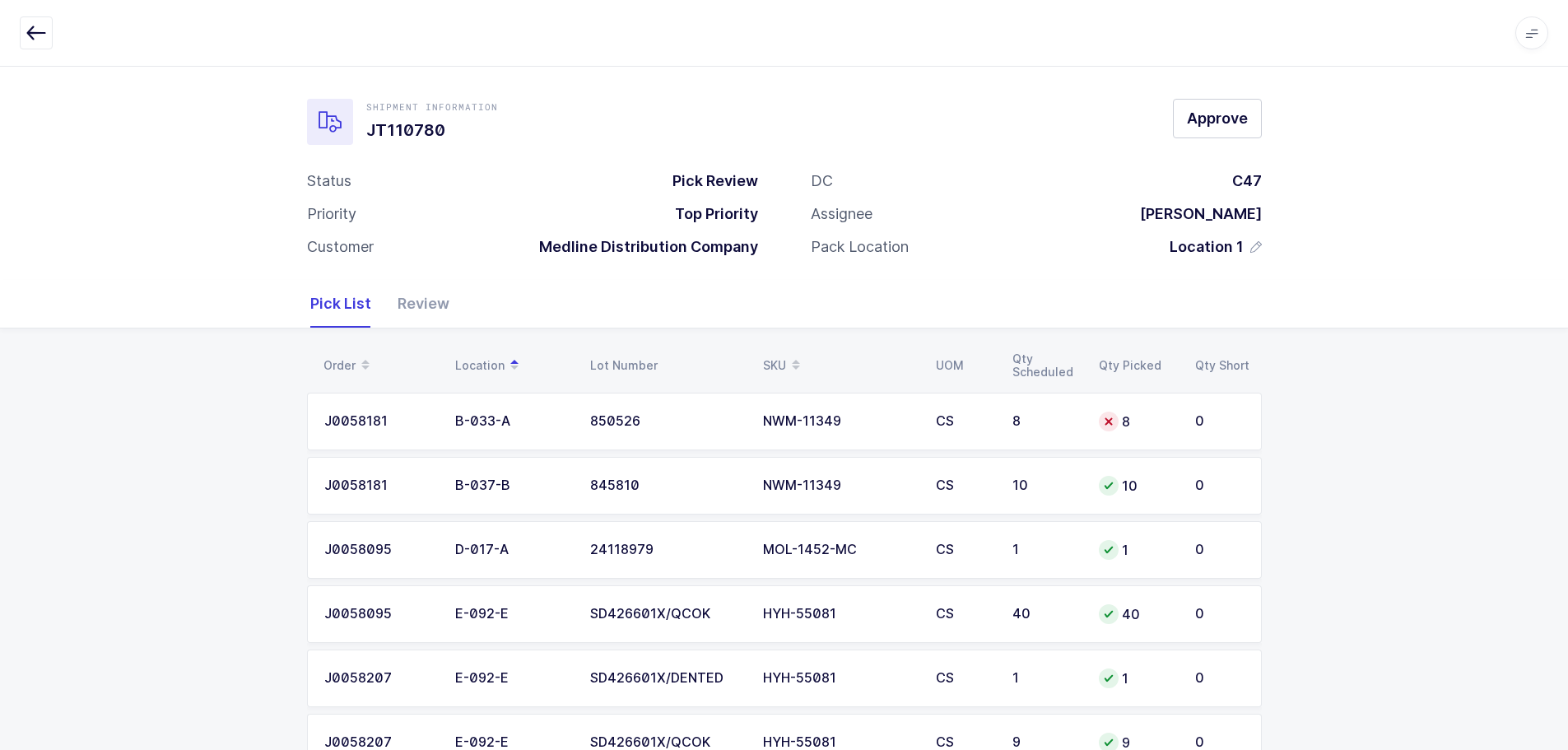
click at [806, 407] on td "NWM-11349" at bounding box center [839, 421] width 172 height 57
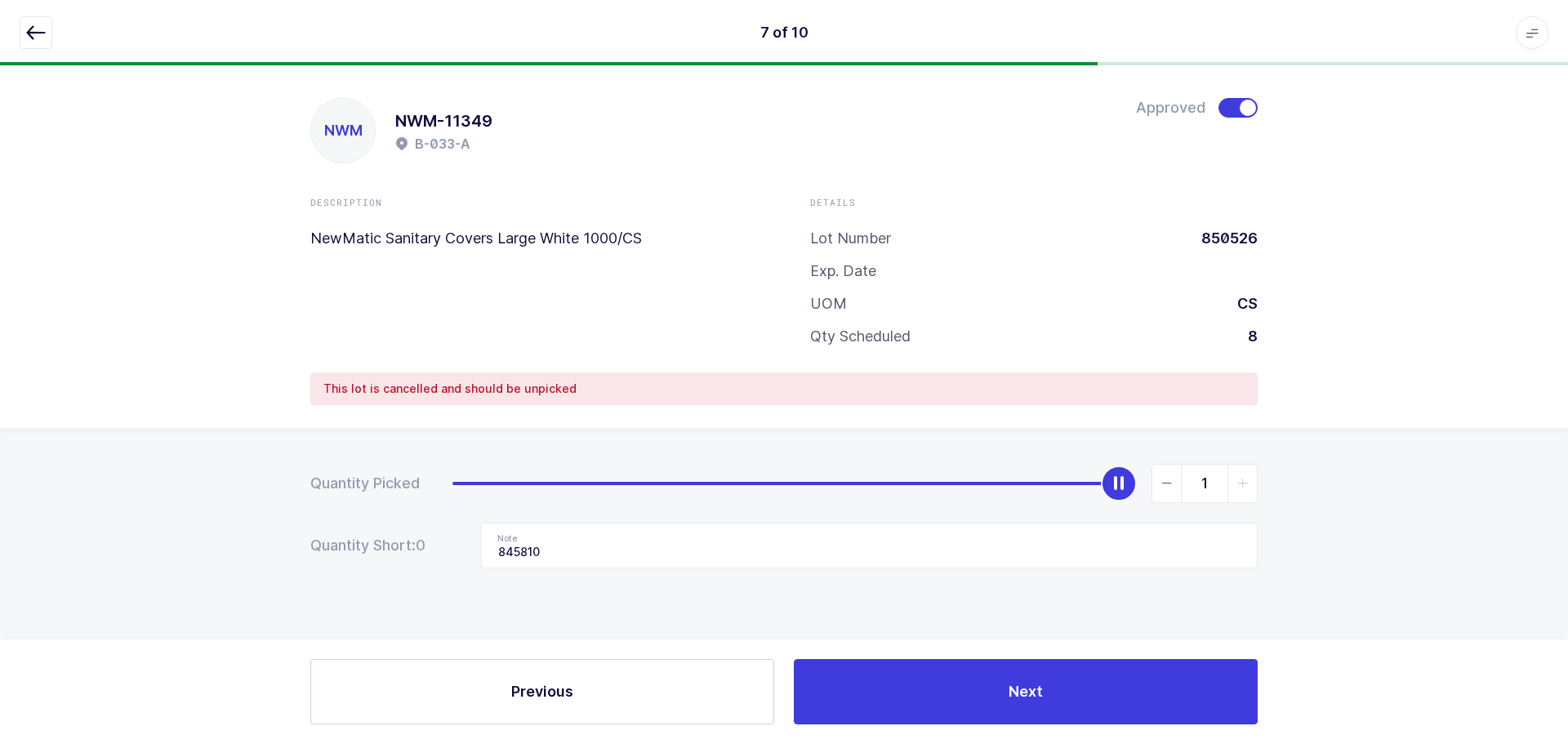
type input "0"
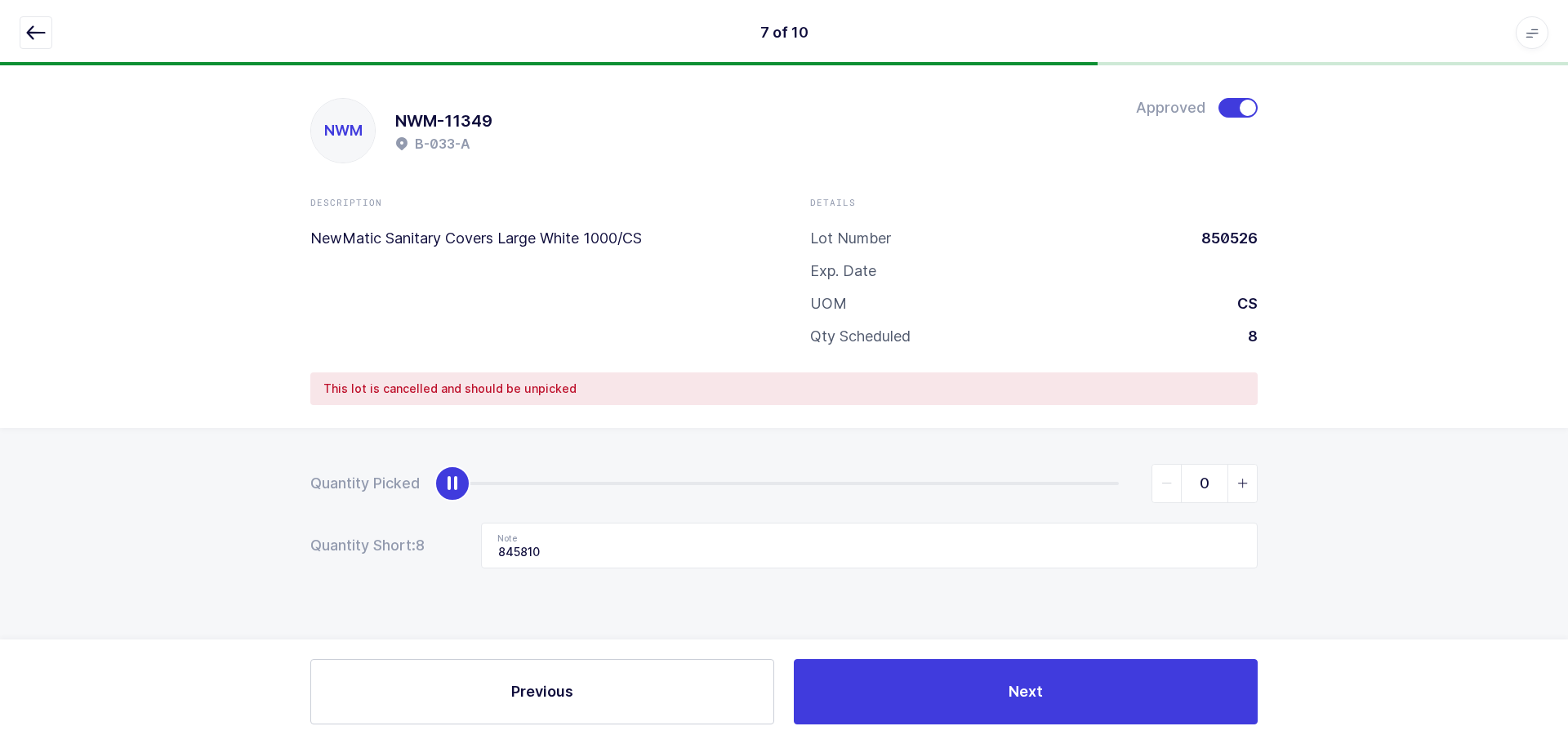
drag, startPoint x: 1111, startPoint y: 478, endPoint x: 134, endPoint y: 456, distance: 977.2
click at [137, 456] on div "Quantity Picked 0 Quantity Short: 8 Note 845810" at bounding box center [784, 573] width 1568 height 291
drag, startPoint x: 571, startPoint y: 552, endPoint x: 317, endPoint y: 534, distance: 254.6
click at [317, 534] on div "Quantity Short: 8 Note 845810" at bounding box center [784, 545] width 948 height 46
click at [24, 21] on button "button" at bounding box center [36, 33] width 33 height 33
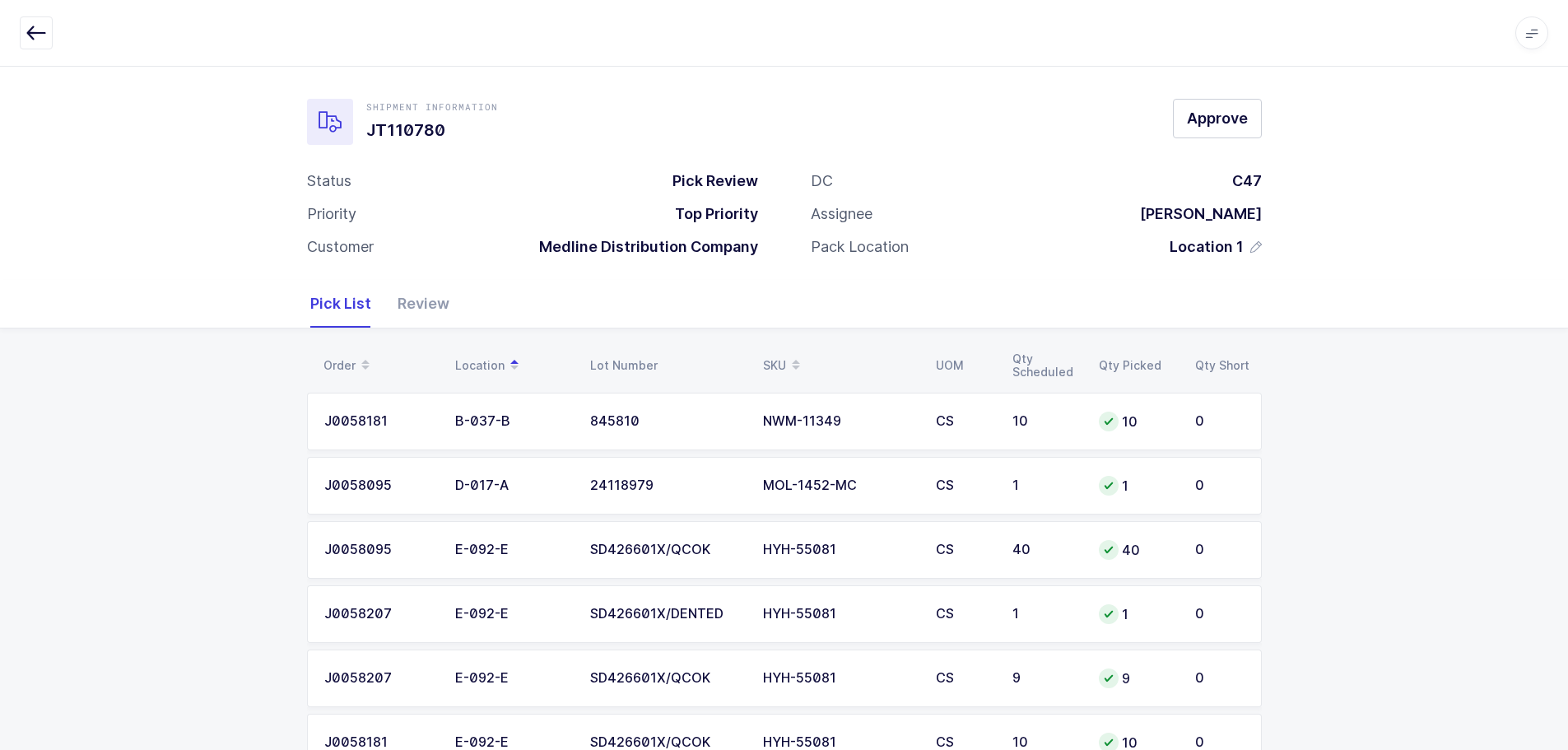
click at [406, 311] on div "Review" at bounding box center [417, 303] width 65 height 47
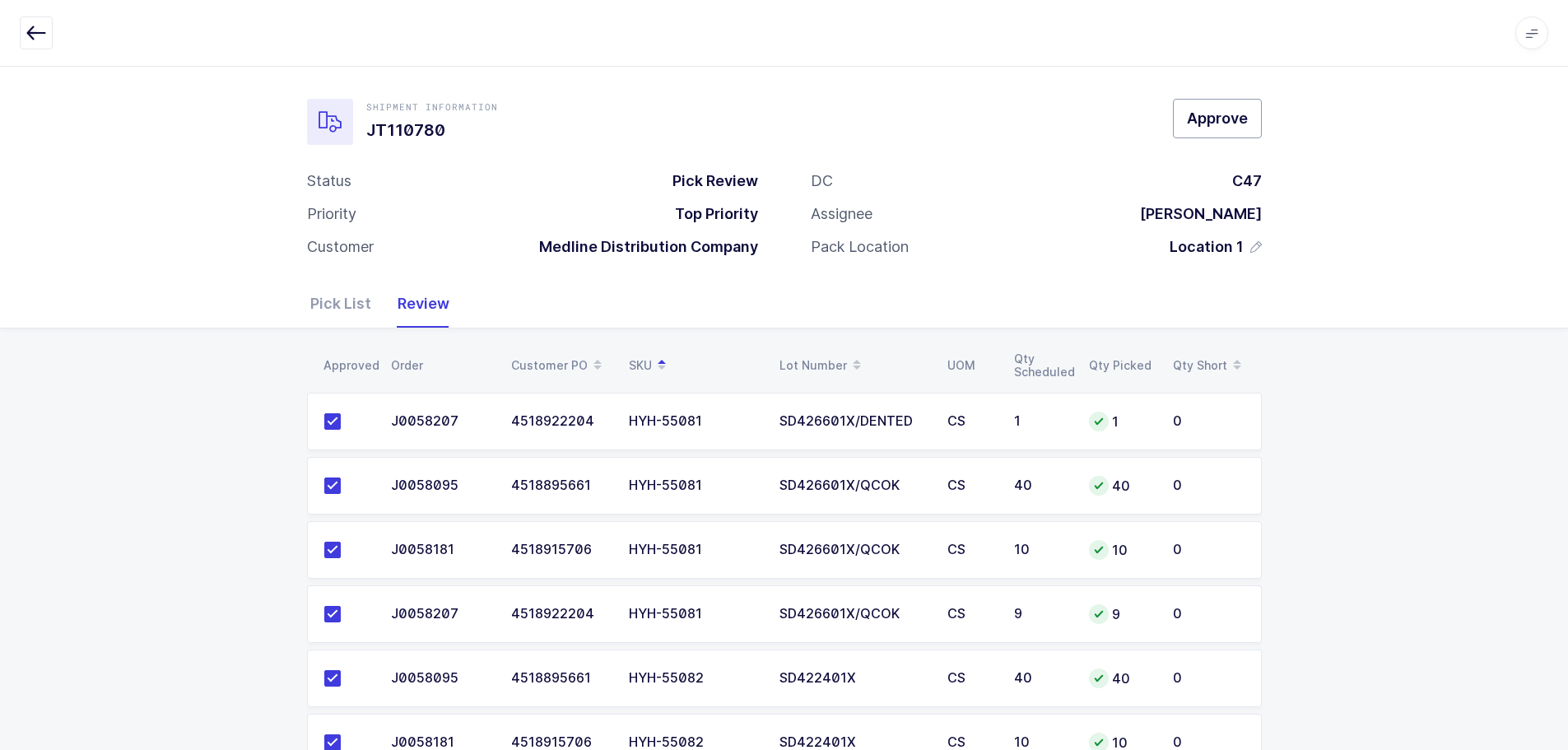
click at [1204, 121] on span "Approve" at bounding box center [1217, 118] width 61 height 20
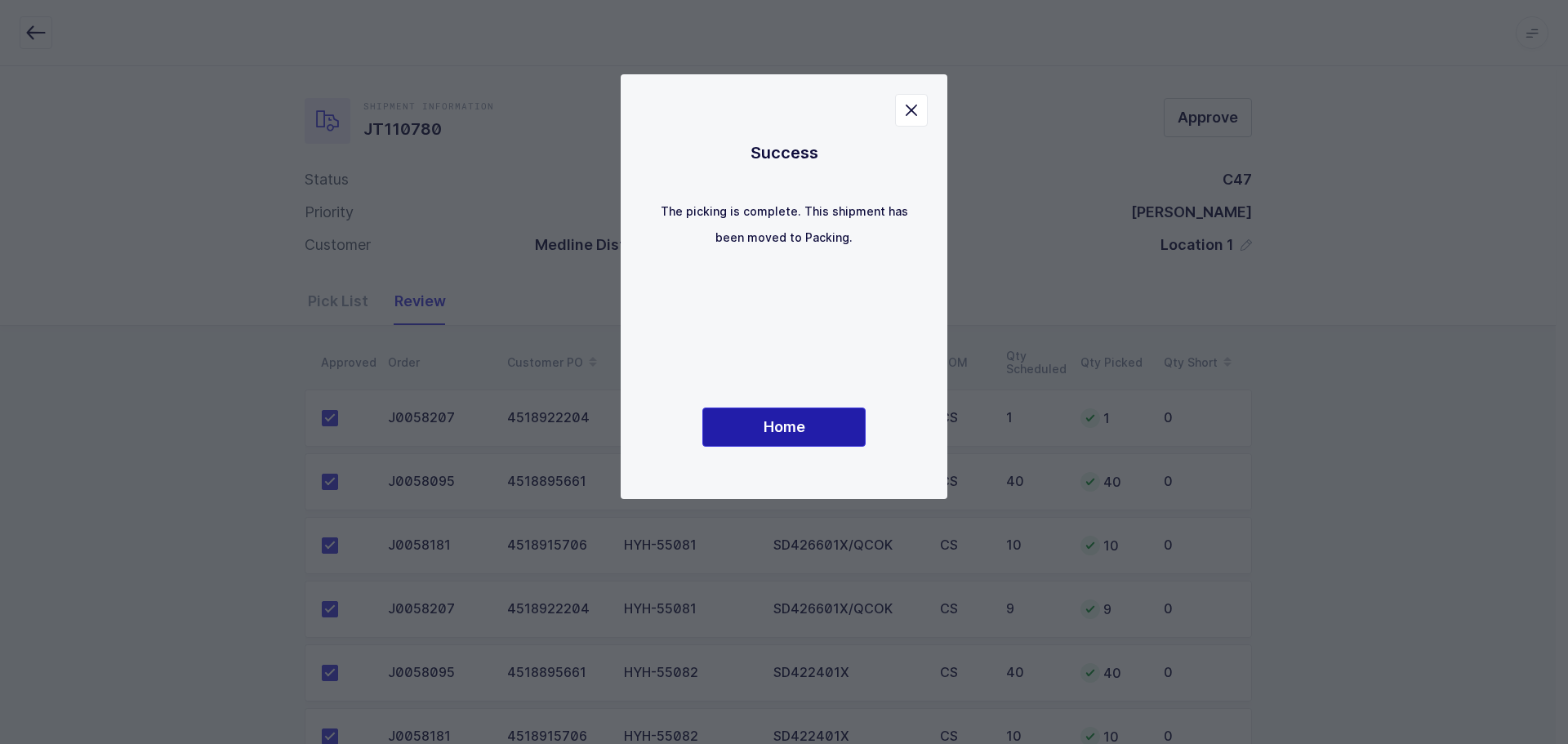
drag, startPoint x: 820, startPoint y: 429, endPoint x: 974, endPoint y: 467, distance: 158.6
click at [820, 429] on button "Home" at bounding box center [784, 427] width 164 height 40
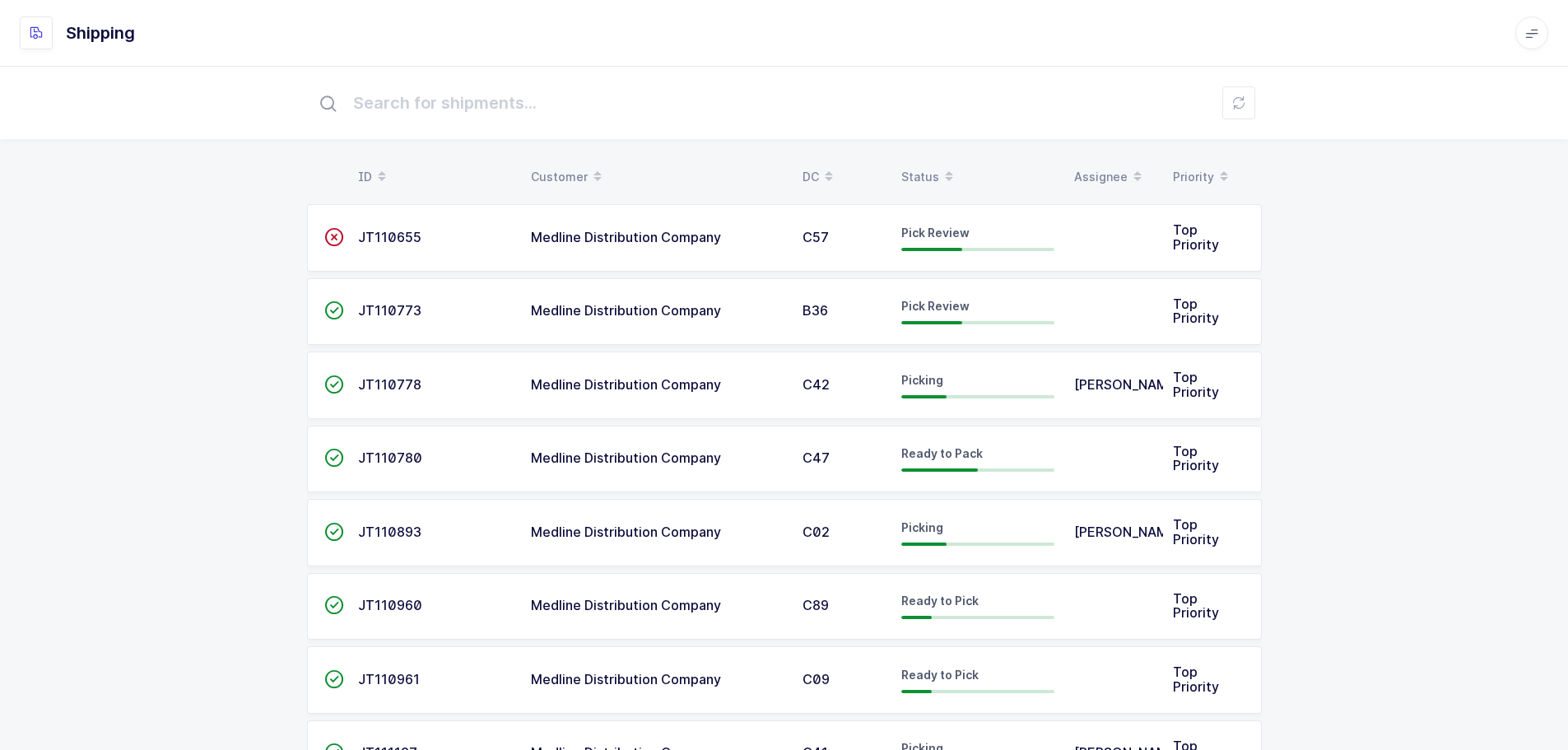
click at [666, 232] on span "Medline Distribution Company" at bounding box center [626, 237] width 190 height 17
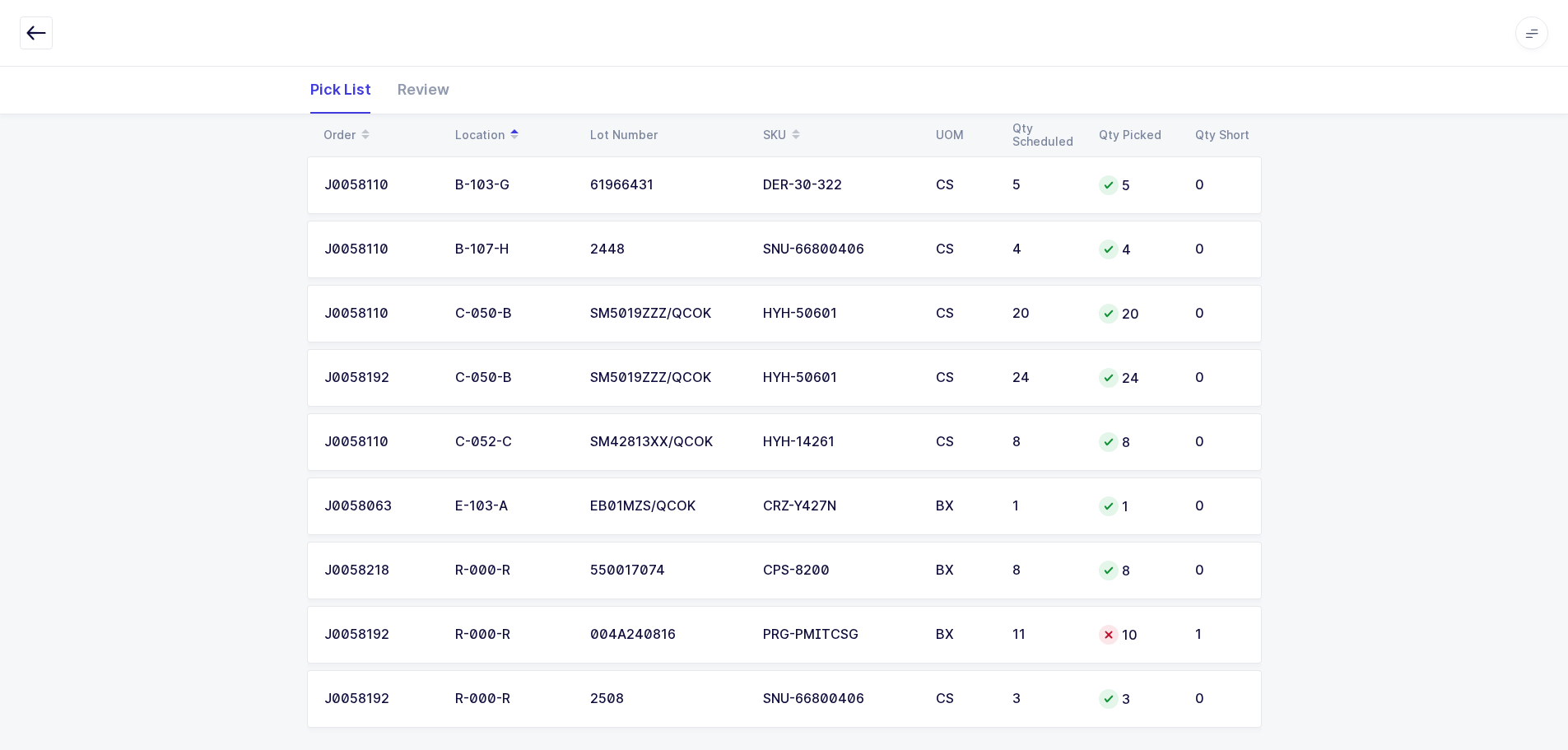
scroll to position [446, 0]
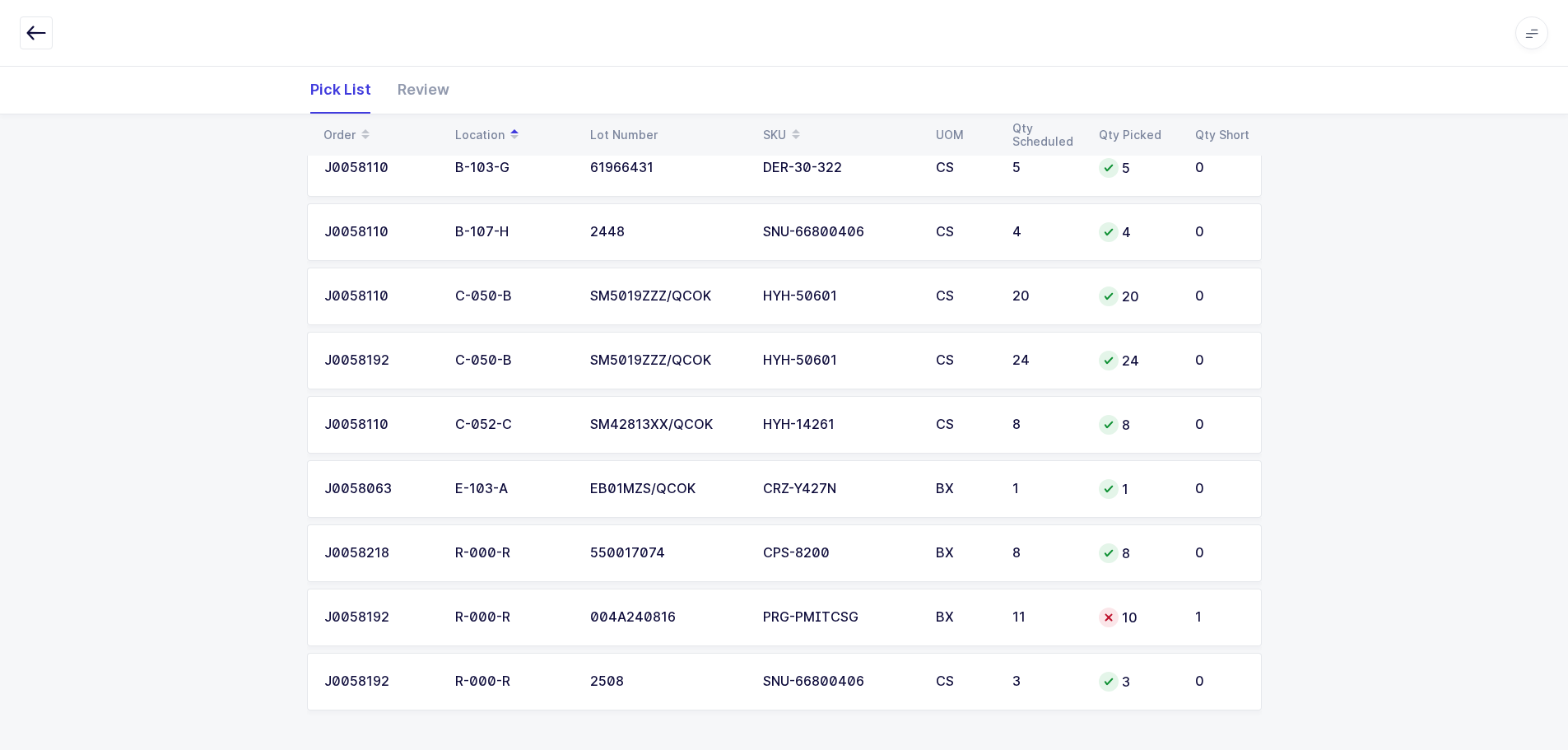
click at [1014, 626] on td "11" at bounding box center [1045, 617] width 86 height 57
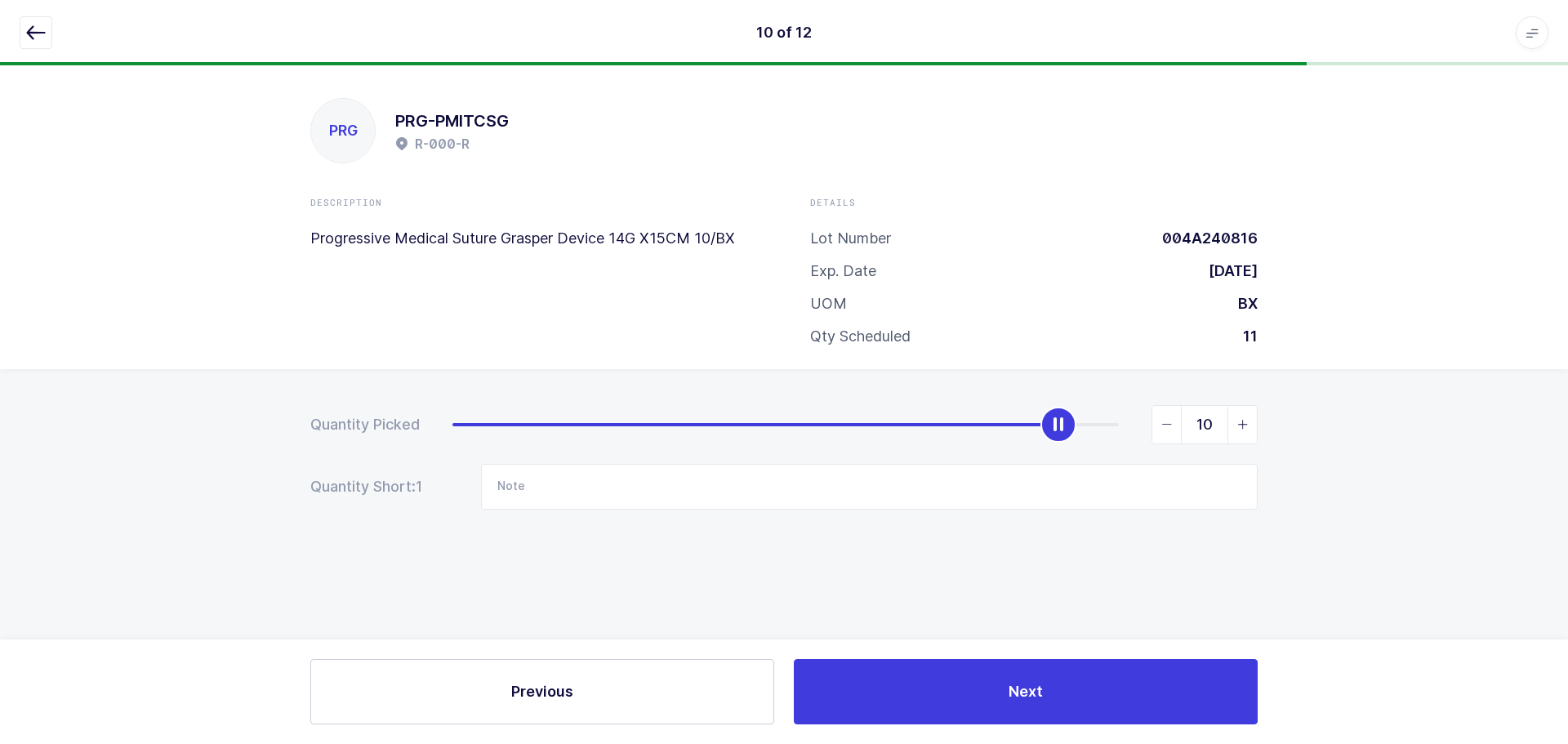
click at [1240, 429] on icon "slider between 0 and 11" at bounding box center [1243, 424] width 11 height 11
type input "11"
drag, startPoint x: 47, startPoint y: 30, endPoint x: 69, endPoint y: 34, distance: 22.4
click at [47, 29] on button "button" at bounding box center [36, 33] width 33 height 33
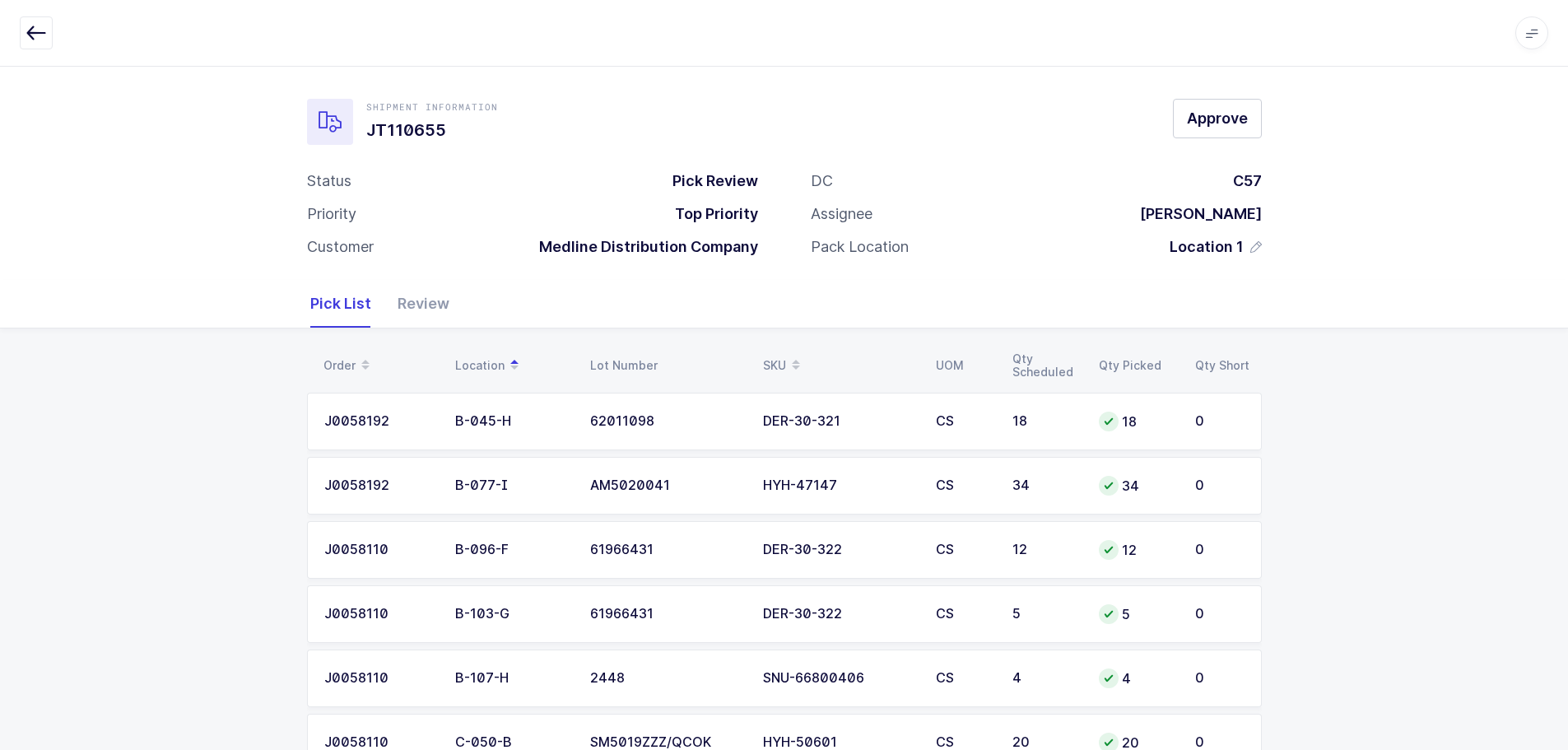
click at [427, 319] on div "Review" at bounding box center [417, 303] width 65 height 47
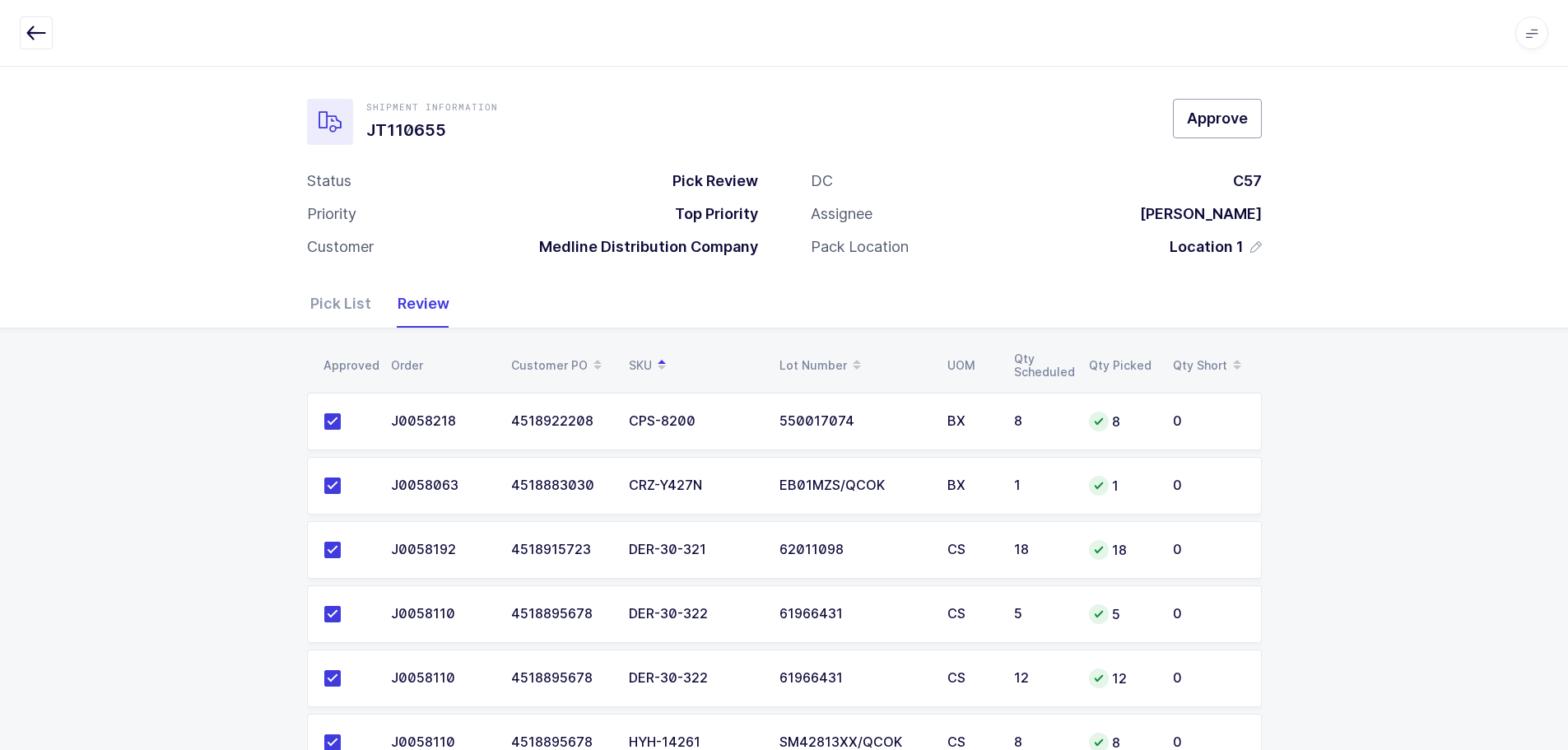
click at [1214, 119] on span "Approve" at bounding box center [1217, 118] width 61 height 20
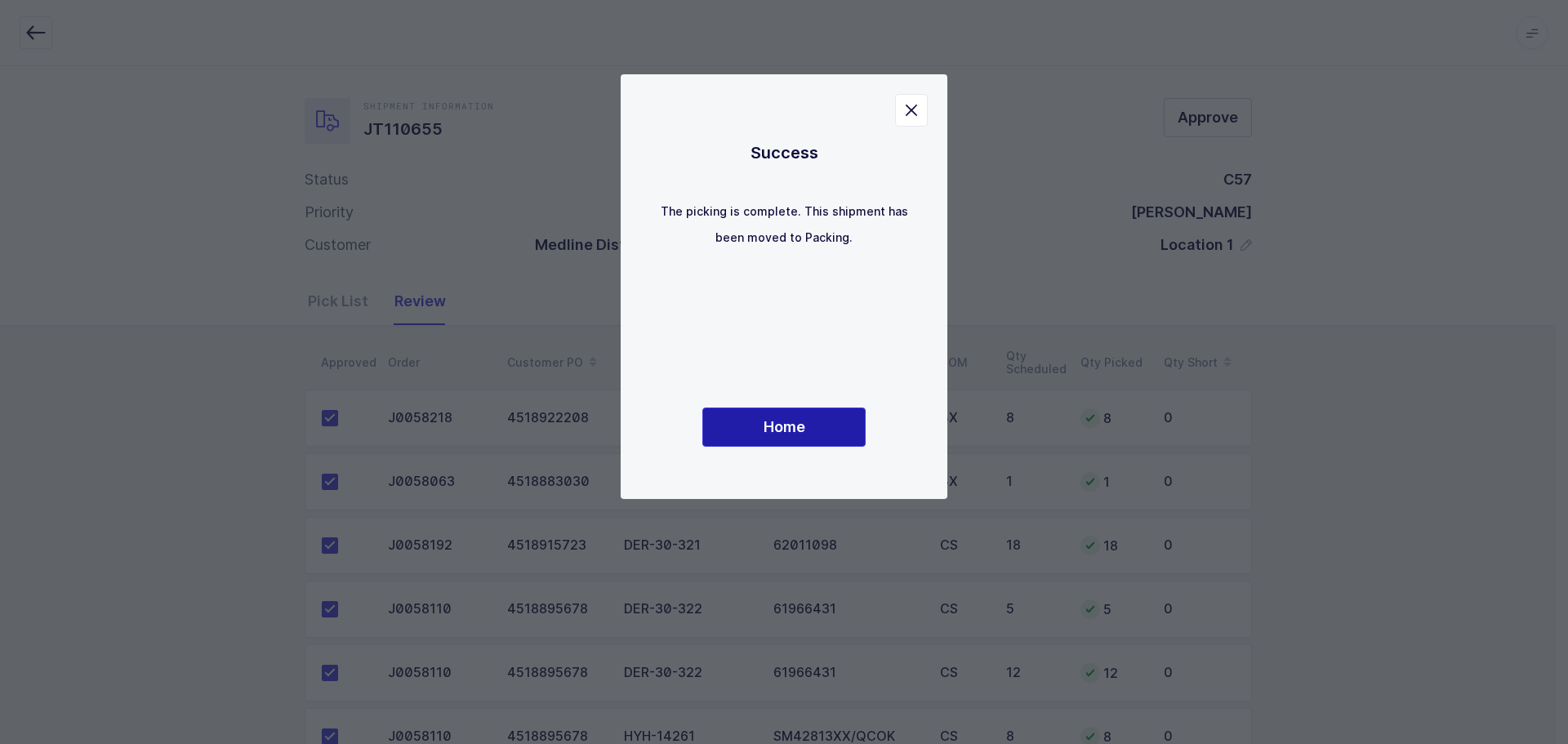
drag, startPoint x: 767, startPoint y: 434, endPoint x: 973, endPoint y: 458, distance: 207.4
click at [767, 434] on span "Home" at bounding box center [784, 427] width 41 height 20
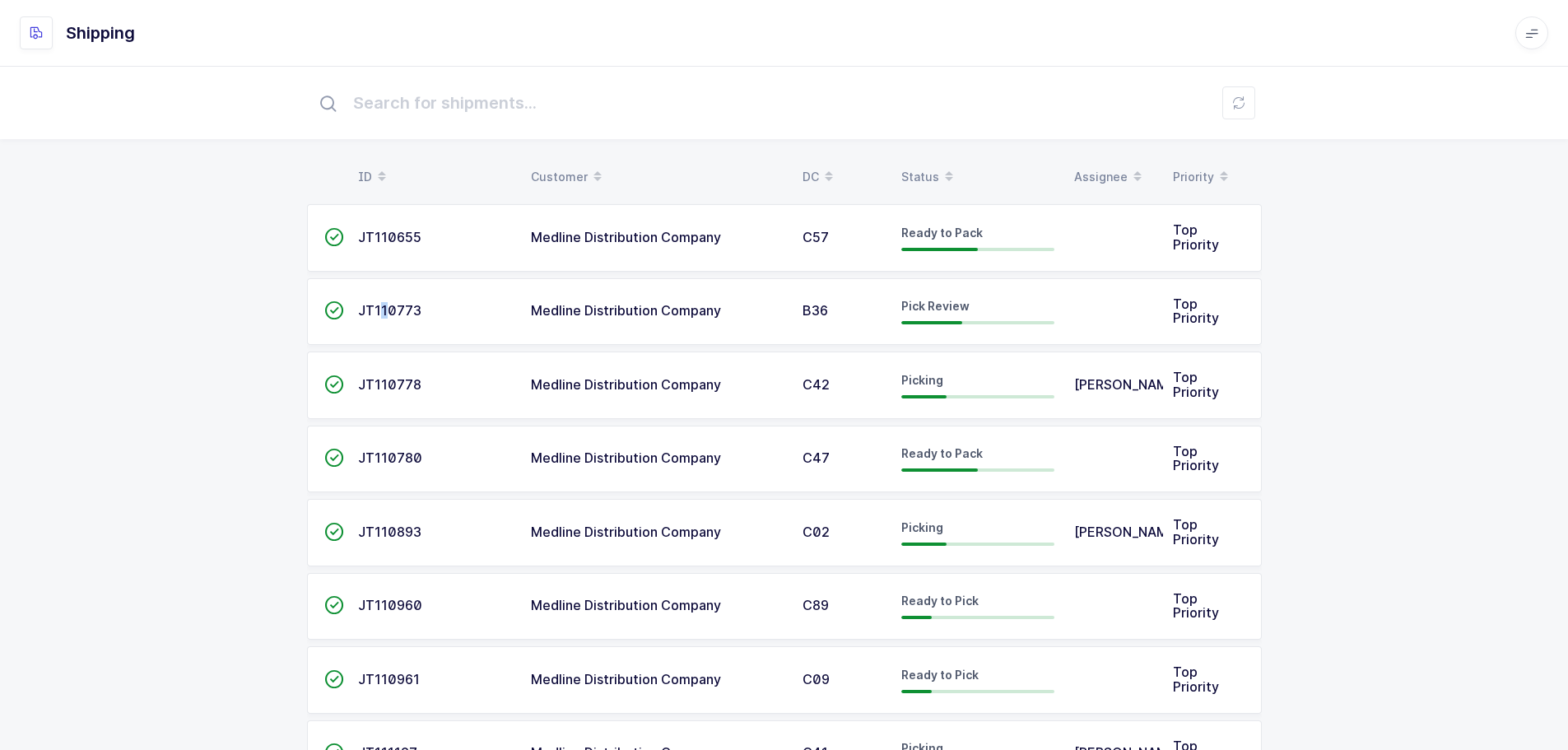
click at [383, 307] on span "JT110773" at bounding box center [389, 311] width 63 height 17
click at [402, 308] on span "JT110773" at bounding box center [389, 311] width 63 height 17
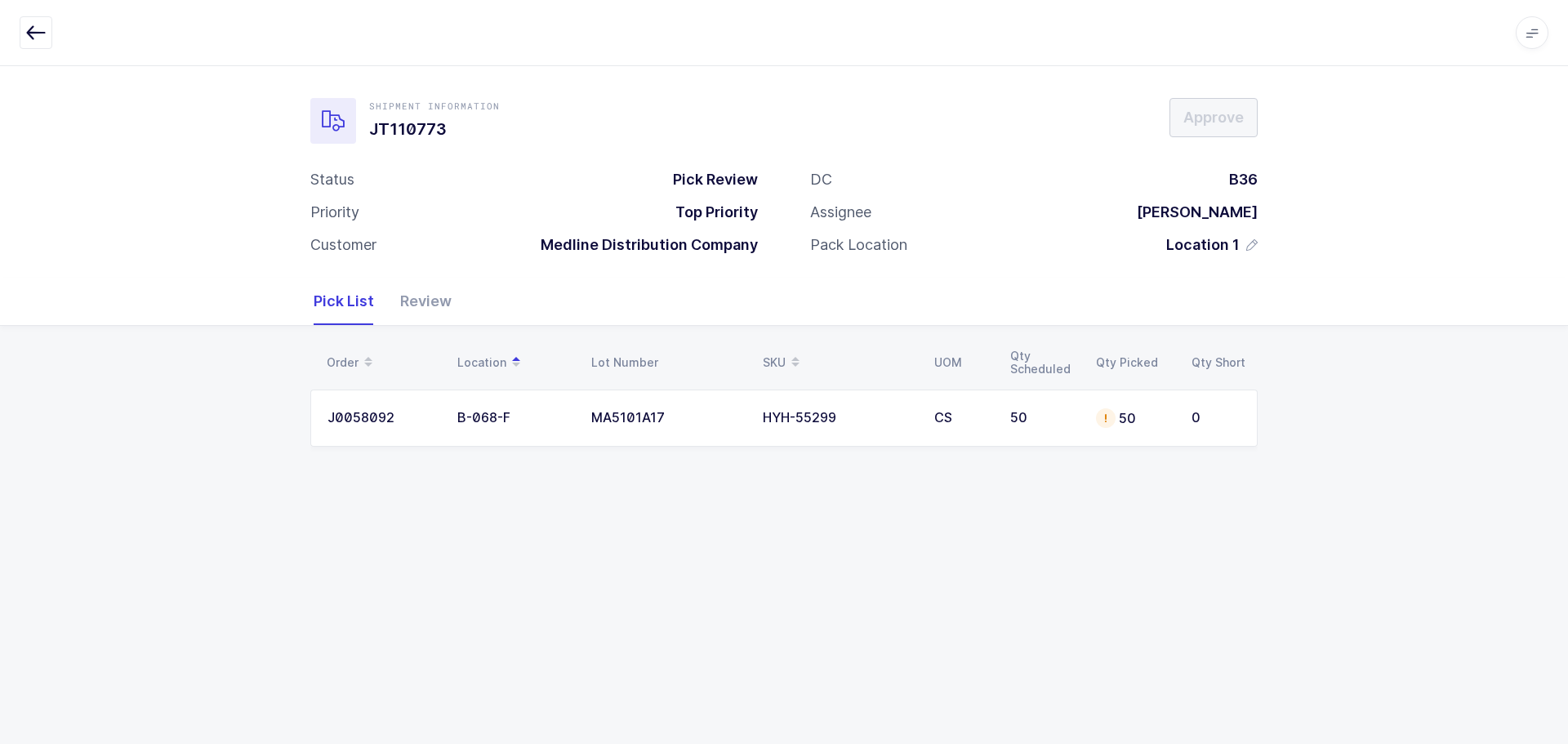
click at [868, 431] on td "HYH-55299" at bounding box center [839, 418] width 171 height 57
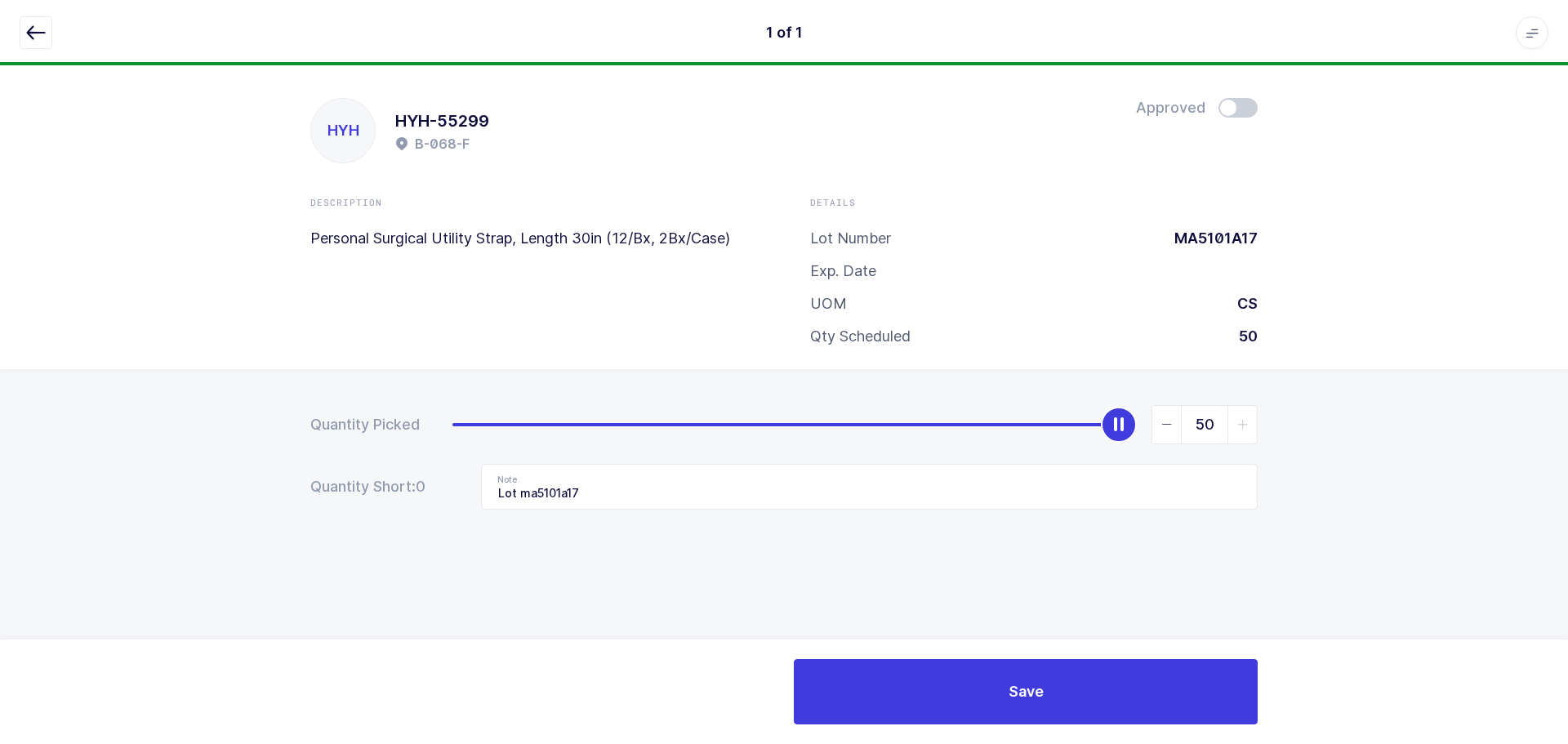
click at [1247, 102] on span at bounding box center [1239, 108] width 40 height 19
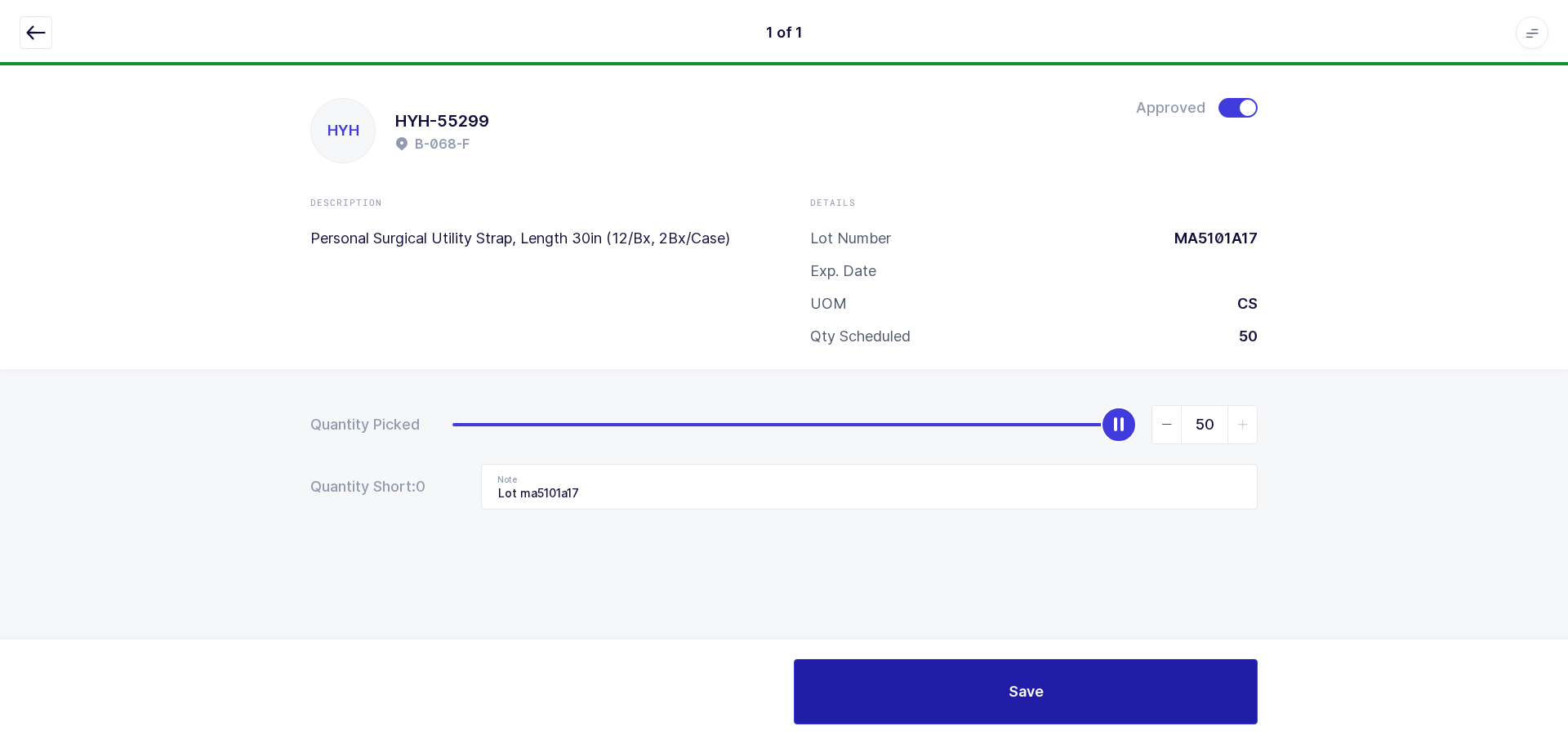
click at [1032, 676] on button "Save" at bounding box center [1026, 691] width 464 height 65
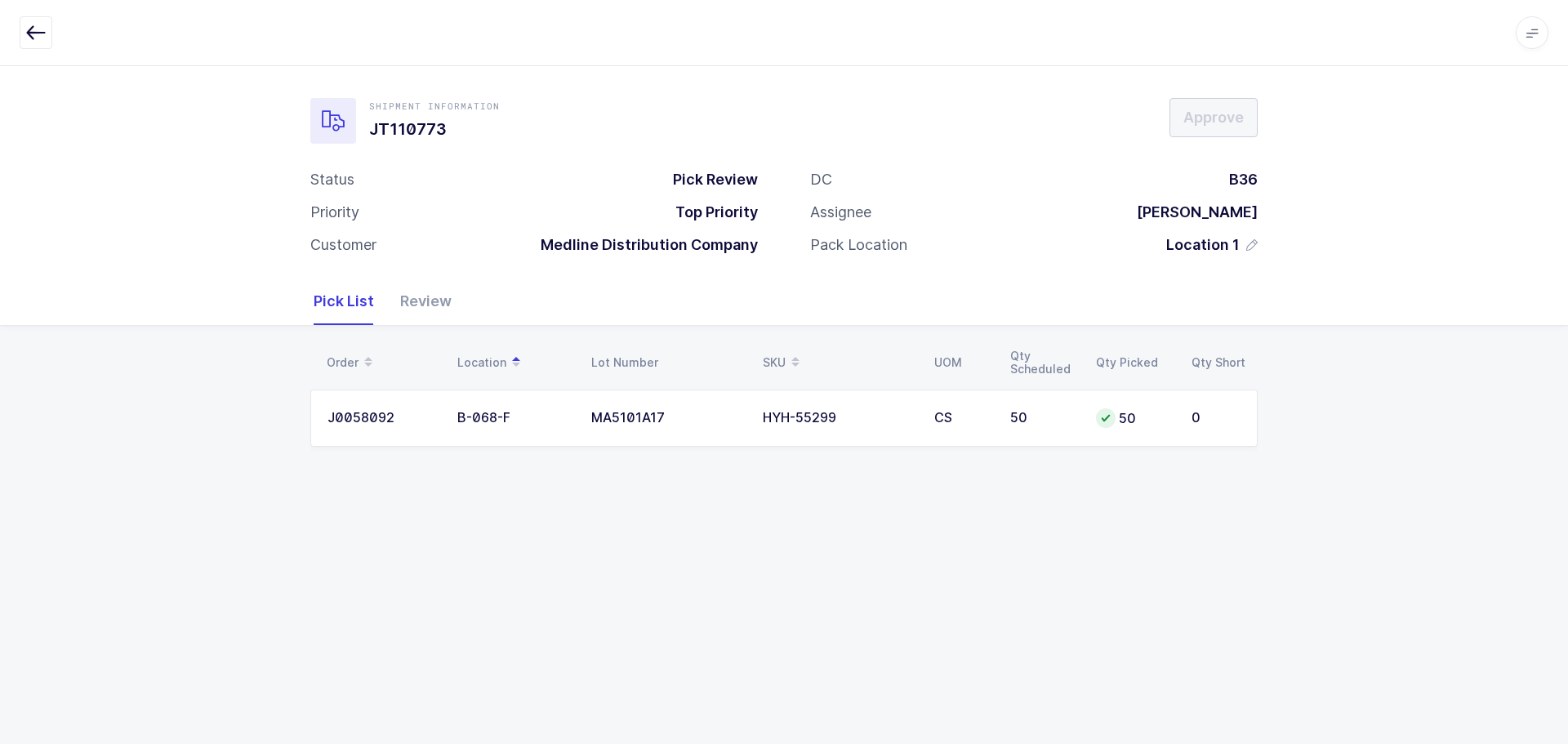
click at [401, 303] on div "Review" at bounding box center [420, 301] width 64 height 47
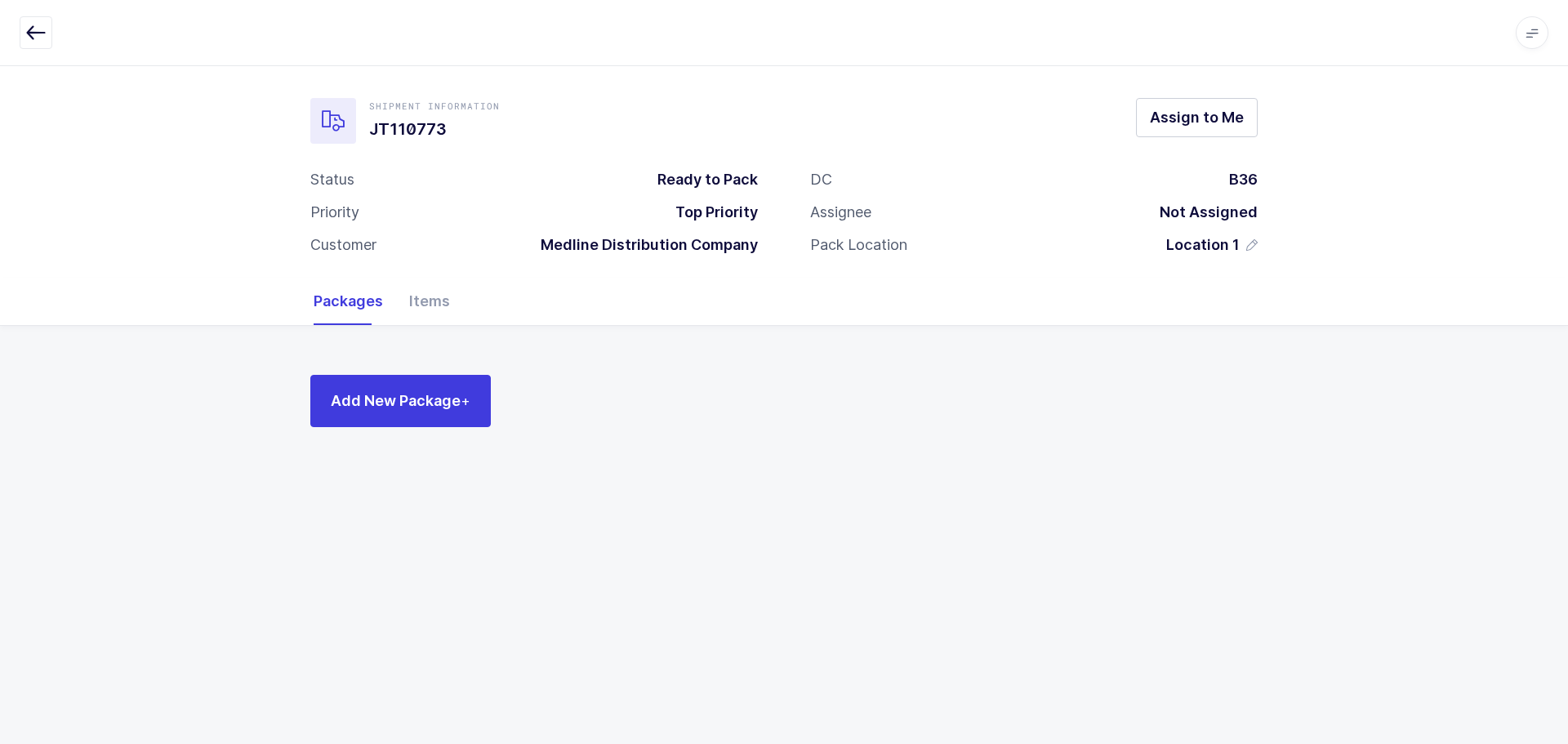
click at [44, 21] on button "button" at bounding box center [36, 33] width 33 height 33
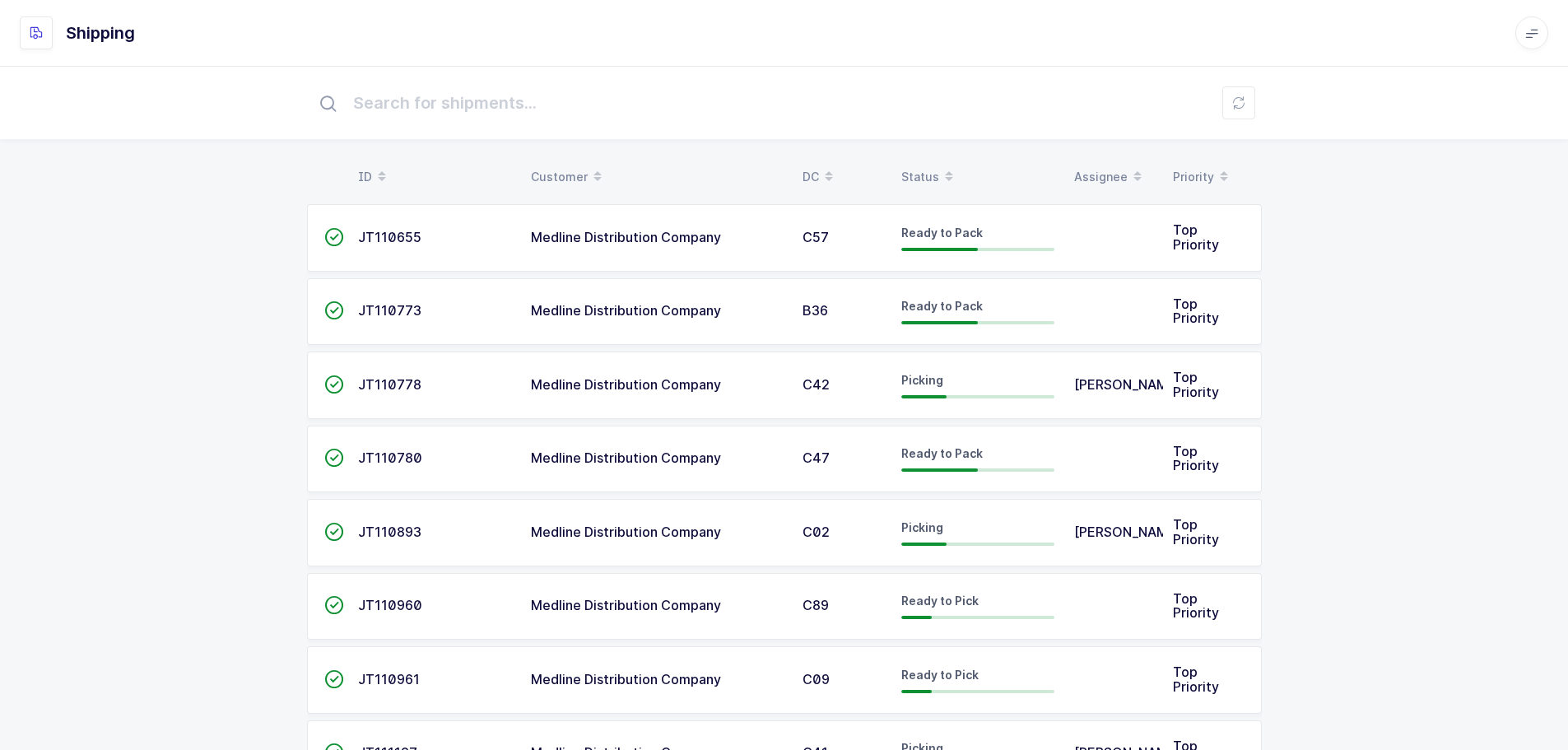
click at [921, 172] on div "Status" at bounding box center [977, 177] width 153 height 28
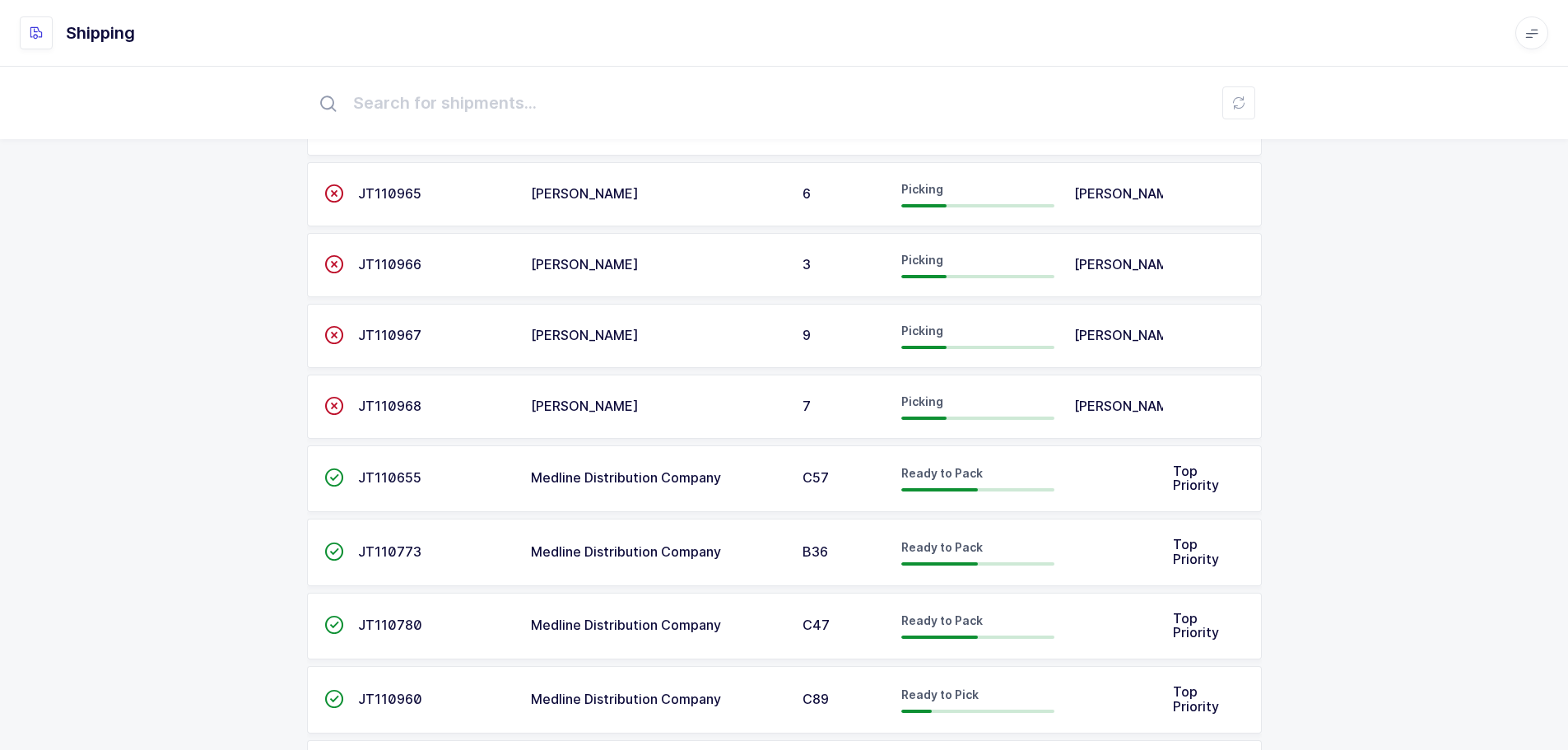
scroll to position [507, 0]
